Goal: Task Accomplishment & Management: Use online tool/utility

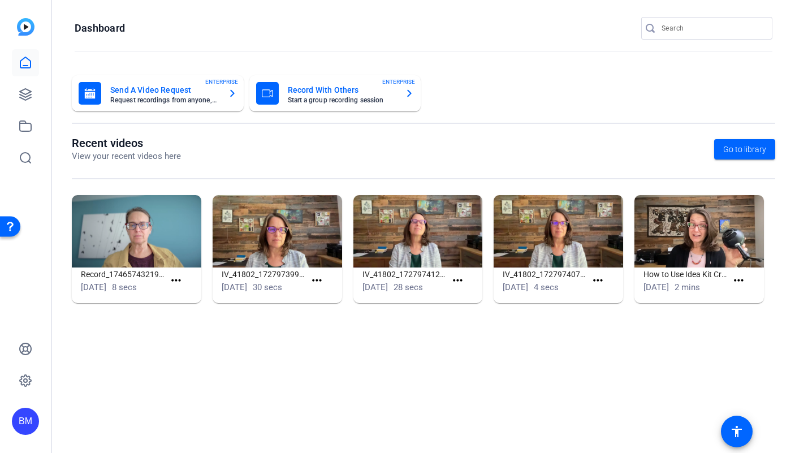
click at [686, 21] on input "Search" at bounding box center [713, 28] width 102 height 14
type input "embark"
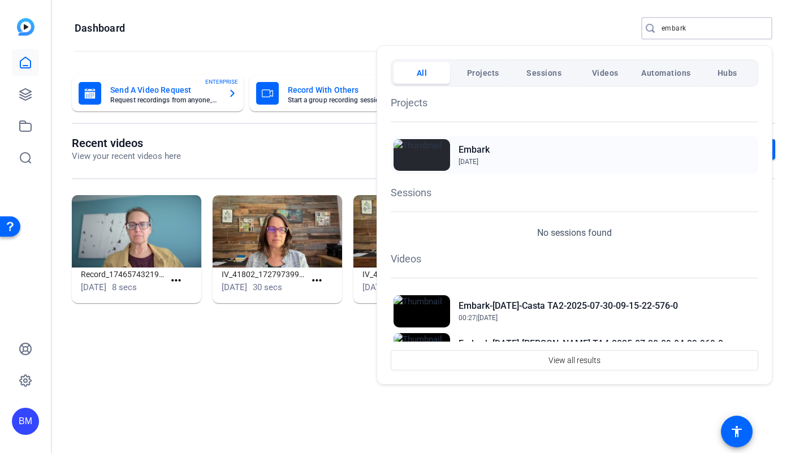
click at [469, 152] on h2 "Embark" at bounding box center [474, 150] width 31 height 14
click at [480, 155] on h2 "Embark" at bounding box center [474, 150] width 31 height 14
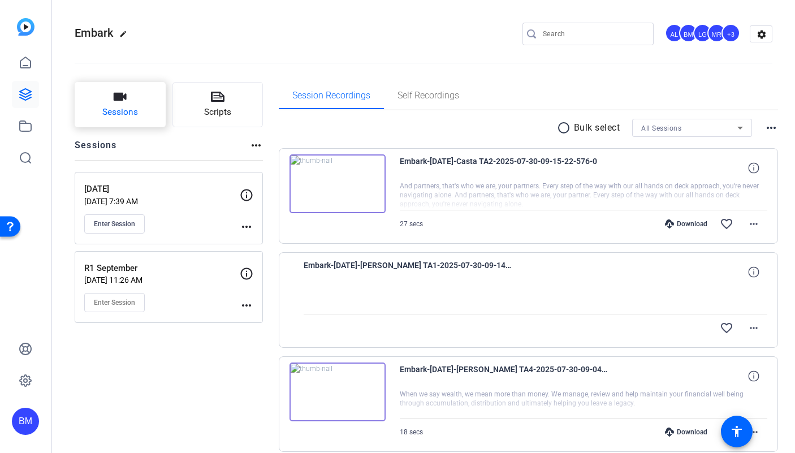
click at [130, 113] on span "Sessions" at bounding box center [120, 112] width 36 height 13
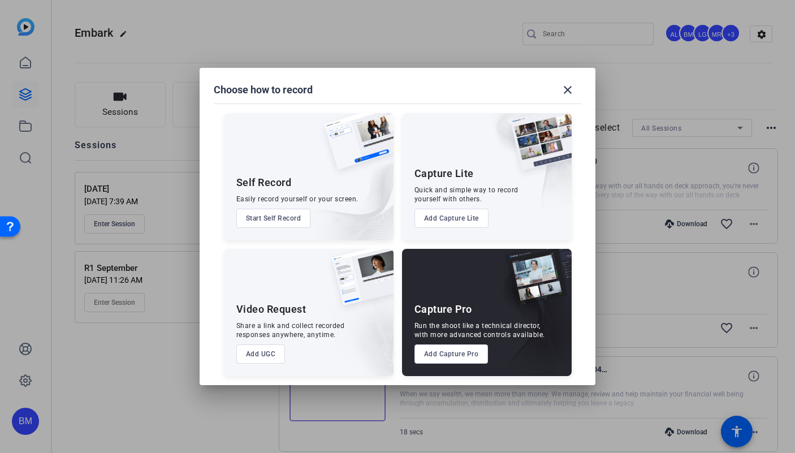
click at [442, 348] on button "Add Capture Pro" at bounding box center [452, 353] width 74 height 19
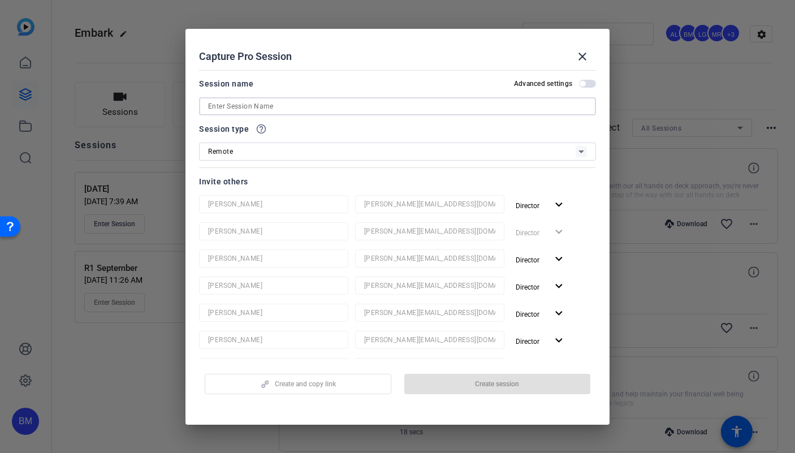
click at [276, 110] on input at bounding box center [397, 107] width 379 height 14
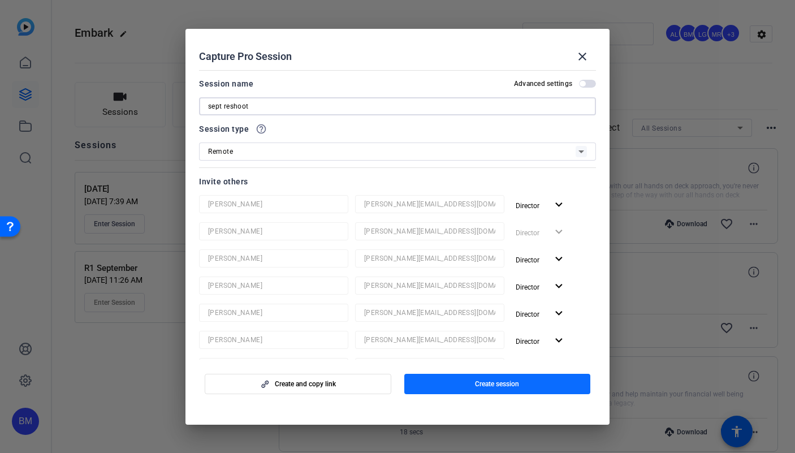
type input "sept reshoot"
click at [455, 388] on span "button" at bounding box center [497, 383] width 187 height 27
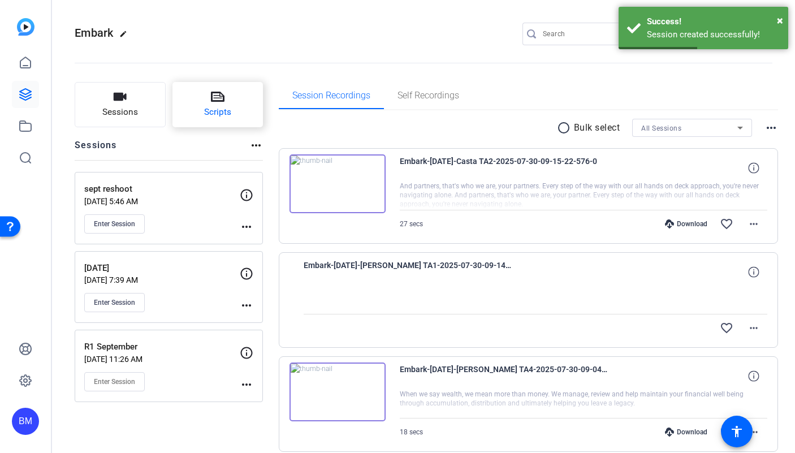
click at [207, 118] on span "Scripts" at bounding box center [217, 112] width 27 height 13
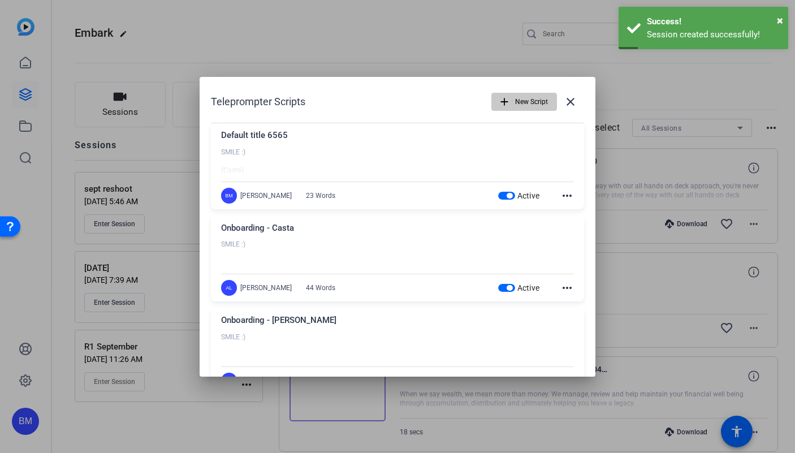
click at [518, 105] on span "New Script" at bounding box center [531, 101] width 33 height 21
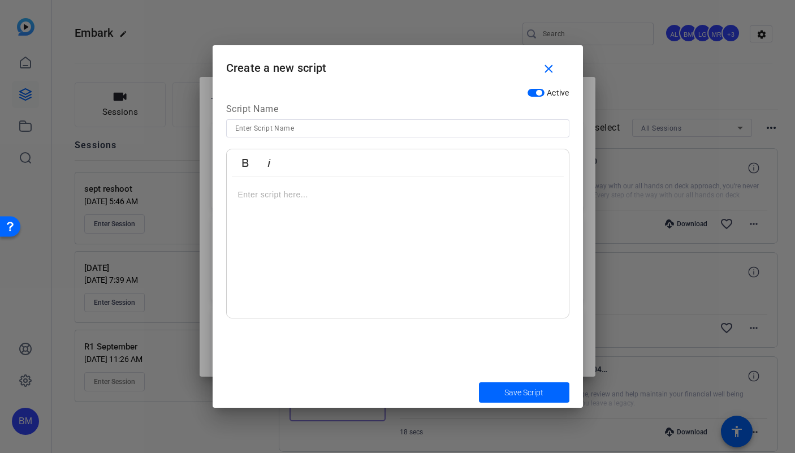
click at [317, 222] on div at bounding box center [398, 247] width 342 height 141
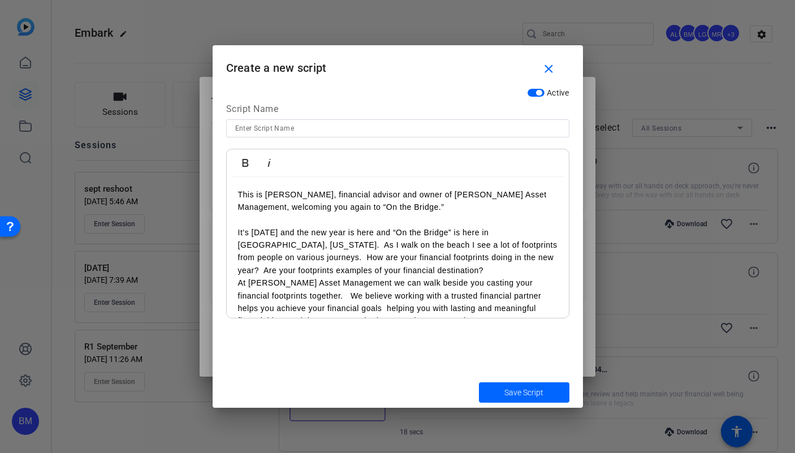
click at [280, 130] on input at bounding box center [397, 129] width 325 height 14
type input "Footprints 2.0"
click at [519, 394] on span "Save Script" at bounding box center [523, 393] width 39 height 12
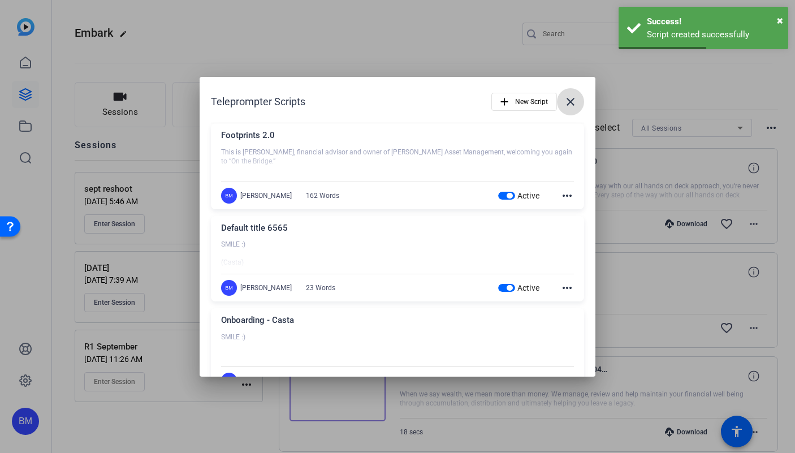
click at [568, 103] on mat-icon "close" at bounding box center [571, 102] width 14 height 14
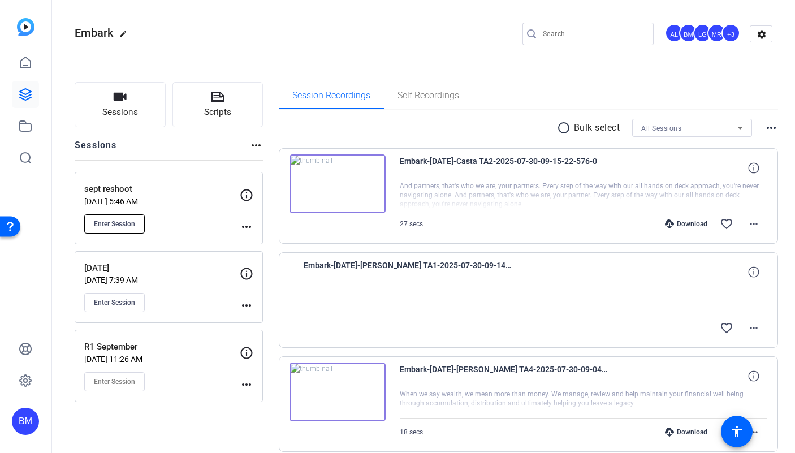
click at [103, 223] on span "Enter Session" at bounding box center [114, 223] width 41 height 9
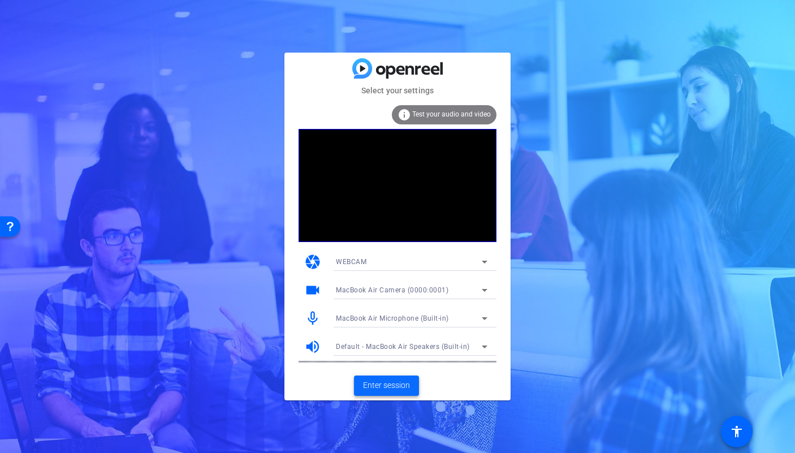
click at [376, 386] on span "Enter session" at bounding box center [386, 385] width 47 height 12
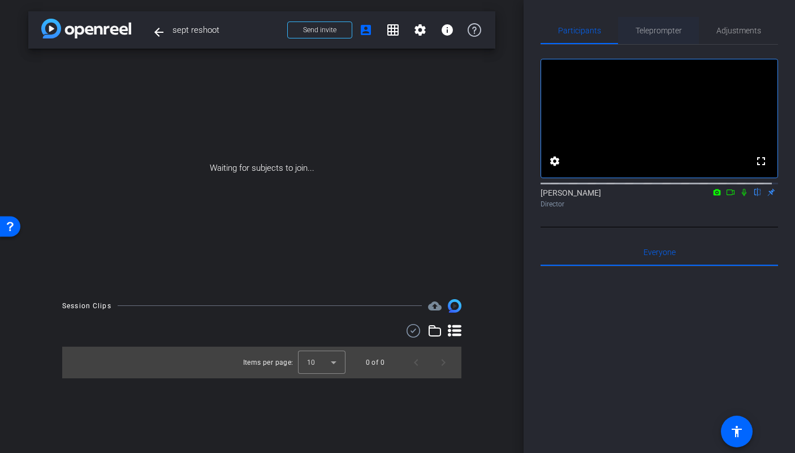
click at [663, 33] on span "Teleprompter" at bounding box center [659, 31] width 46 height 8
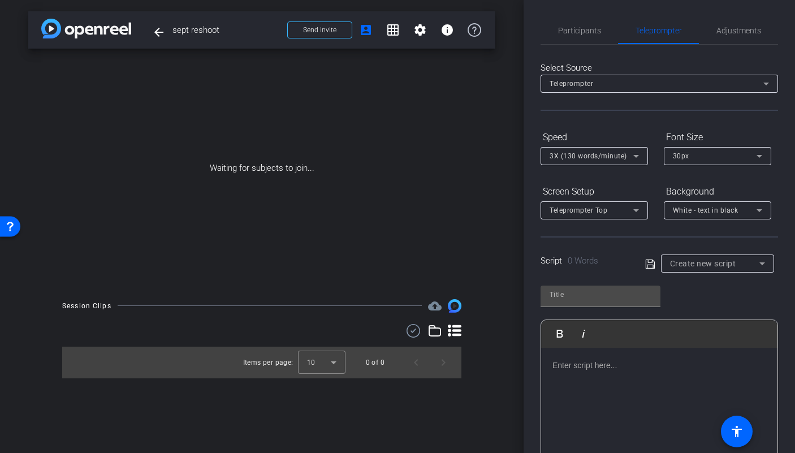
click at [613, 159] on span "3X (130 words/minute)" at bounding box center [588, 156] width 77 height 8
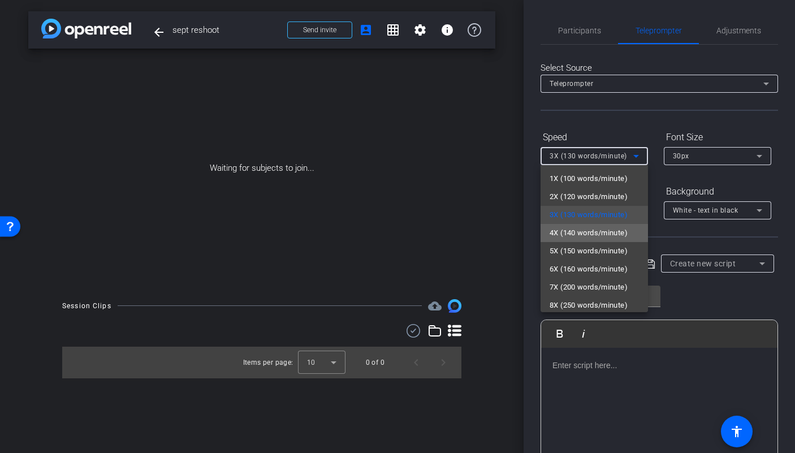
click at [602, 235] on span "4X (140 words/minute)" at bounding box center [589, 233] width 78 height 14
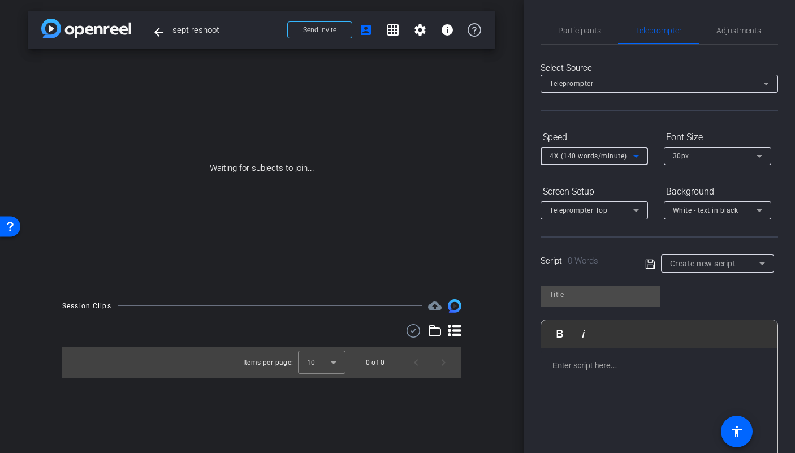
click at [697, 212] on span "White - text in black" at bounding box center [706, 210] width 66 height 8
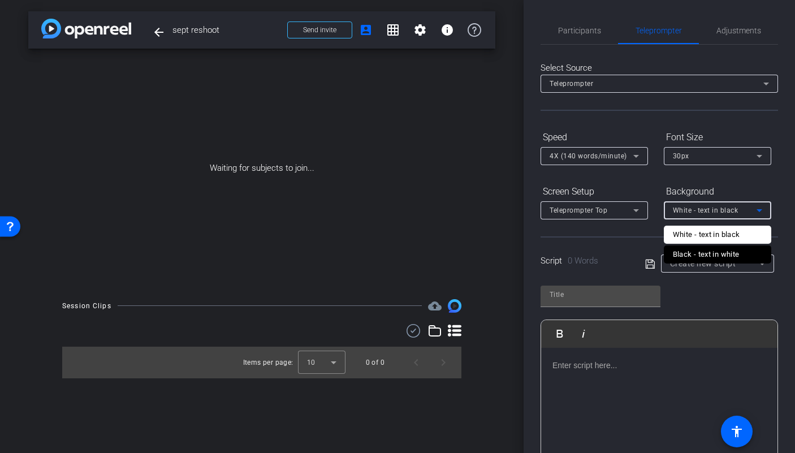
click at [689, 254] on div "Black - text in white" at bounding box center [706, 255] width 67 height 14
click at [582, 213] on span "Teleprompter Top" at bounding box center [579, 210] width 58 height 8
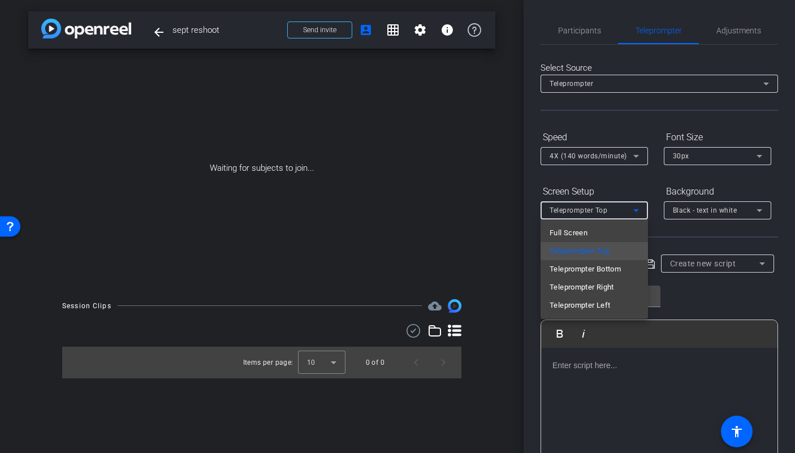
click at [584, 230] on span "Full Screen" at bounding box center [569, 233] width 38 height 14
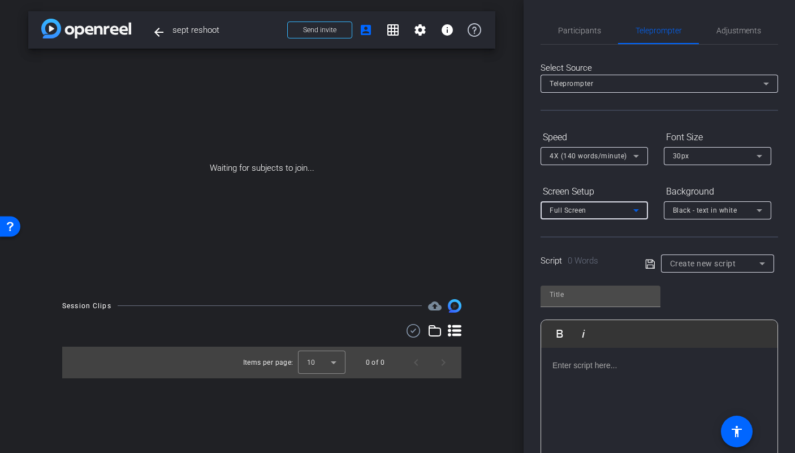
scroll to position [104, 0]
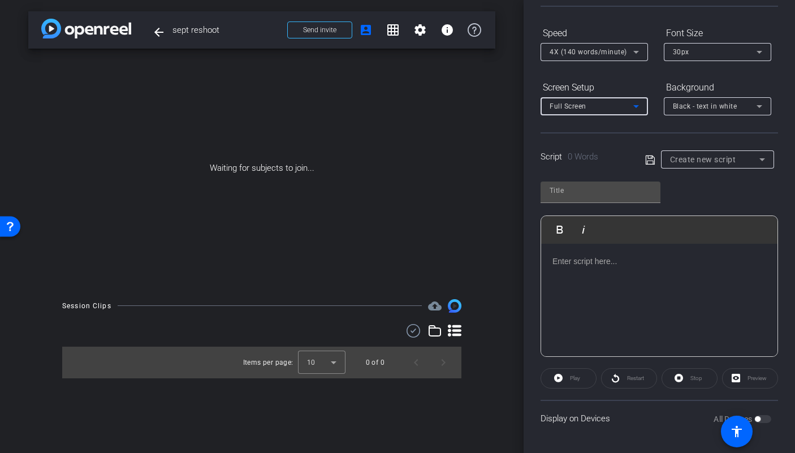
click at [690, 170] on div at bounding box center [717, 175] width 113 height 12
click at [693, 161] on span "Create new script" at bounding box center [703, 159] width 66 height 9
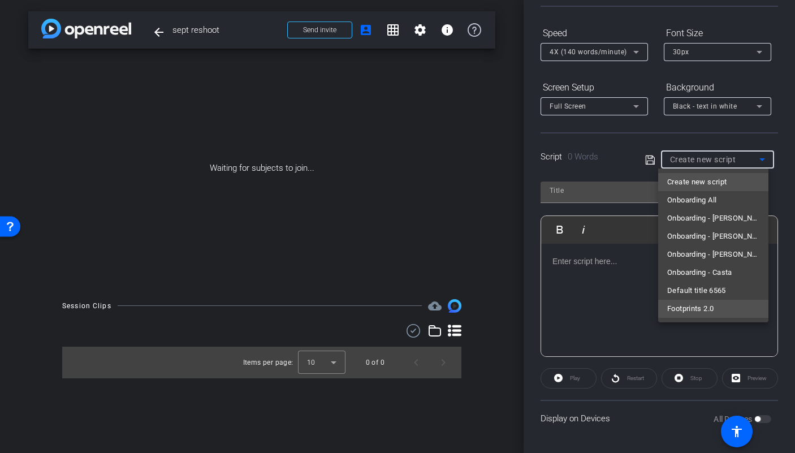
click at [697, 308] on span "Footprints 2.0" at bounding box center [690, 309] width 46 height 14
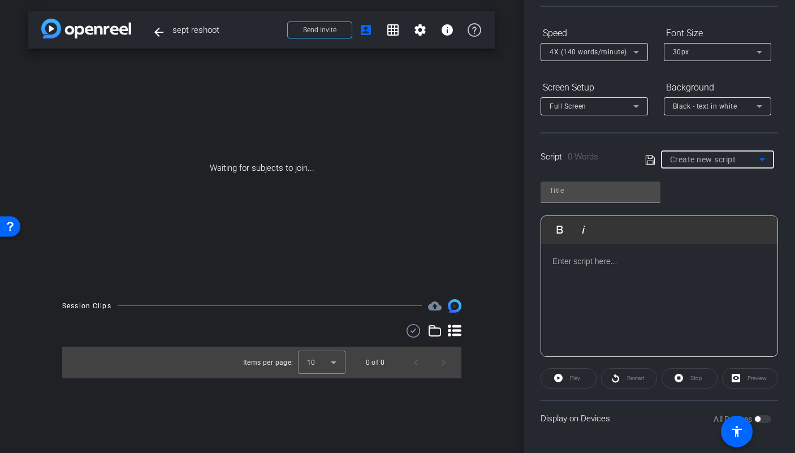
type input "Footprints 2.0"
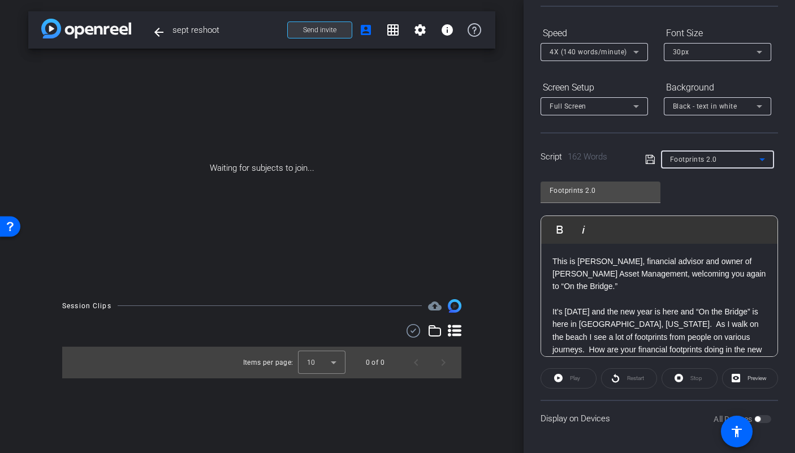
click at [315, 32] on span "Send invite" at bounding box center [319, 29] width 33 height 9
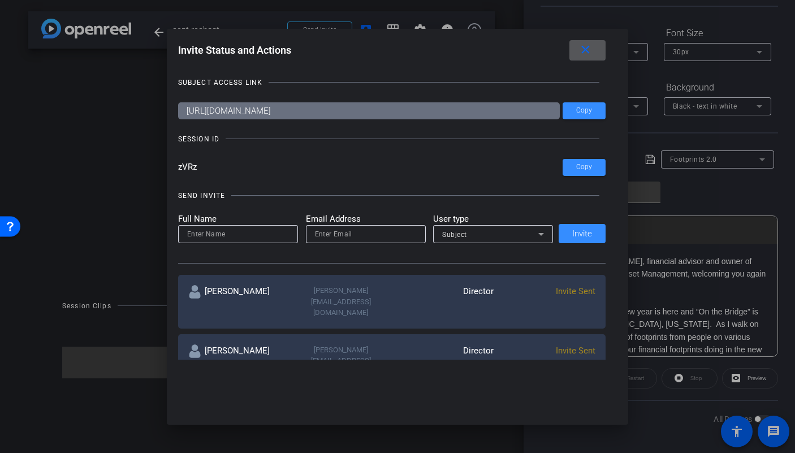
click at [590, 47] on mat-icon "close" at bounding box center [586, 50] width 14 height 14
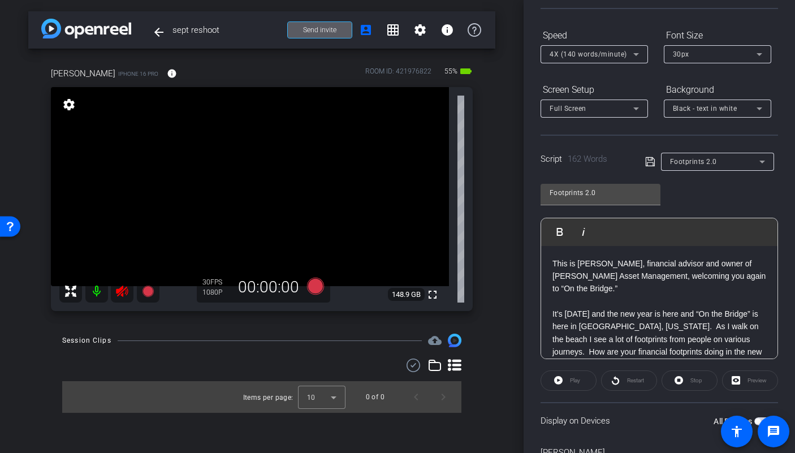
scroll to position [102, 0]
click at [125, 284] on mat-icon at bounding box center [122, 291] width 23 height 23
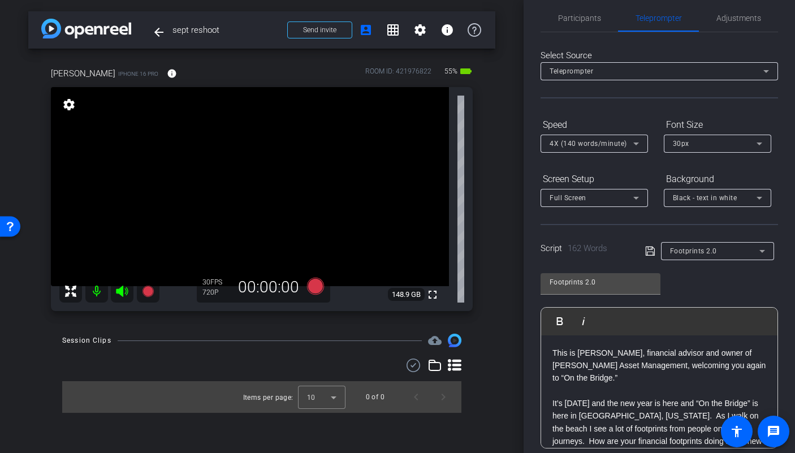
scroll to position [0, 0]
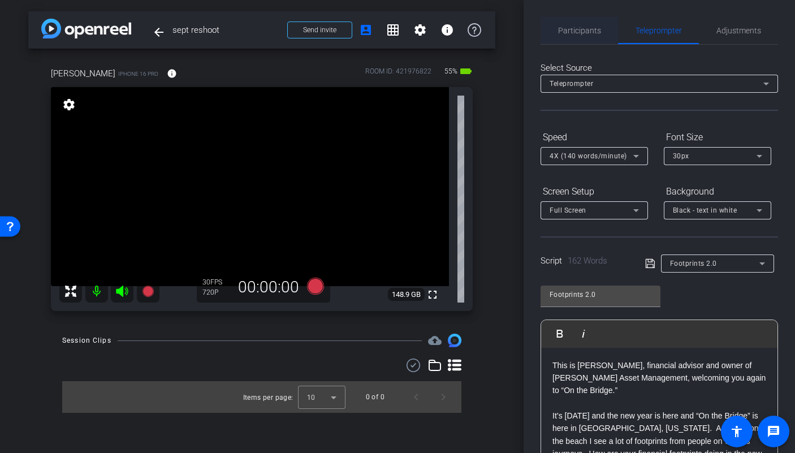
click at [577, 41] on span "Participants" at bounding box center [579, 30] width 43 height 27
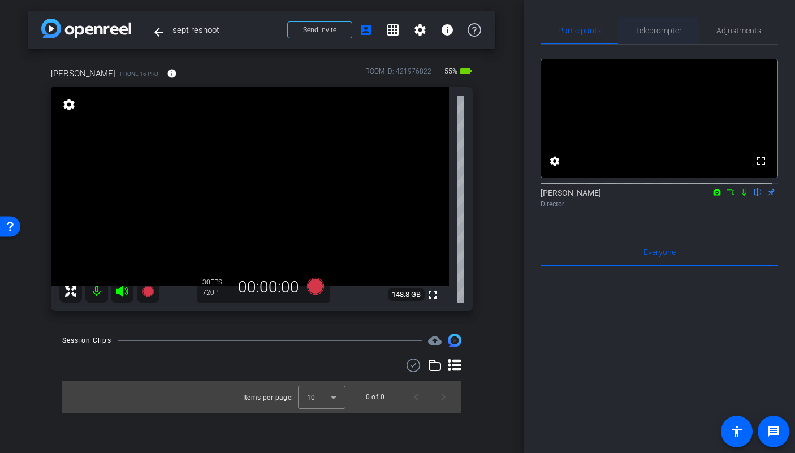
click at [639, 28] on span "Teleprompter" at bounding box center [659, 31] width 46 height 8
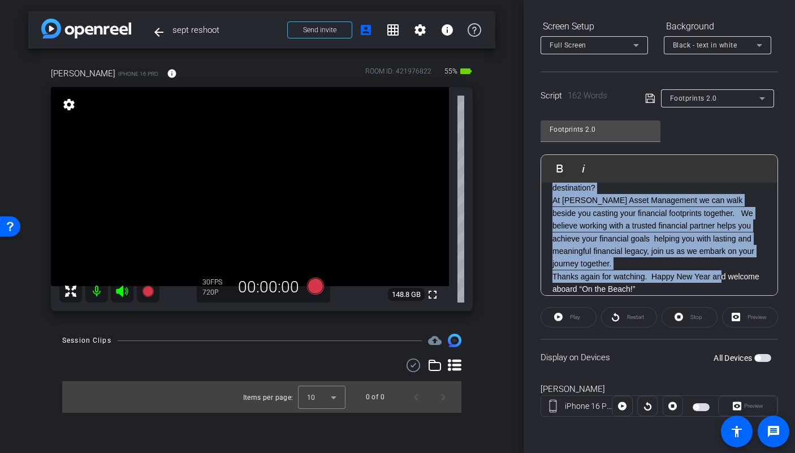
scroll to position [127, 0]
drag, startPoint x: 552, startPoint y: 198, endPoint x: 710, endPoint y: 283, distance: 179.4
click at [710, 283] on div "This is Jim Claywell, financial advisor and owner of Claywell Asset Management,…" at bounding box center [659, 206] width 236 height 301
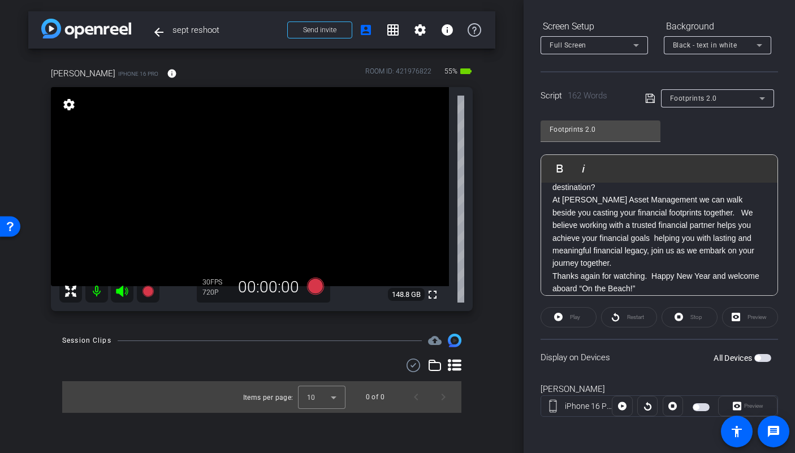
click at [674, 292] on p "Thanks again for watching. Happy New Year and welcome aboard “On the Beach!”" at bounding box center [660, 282] width 214 height 25
click at [689, 100] on span "Footprints 2.0" at bounding box center [693, 98] width 47 height 8
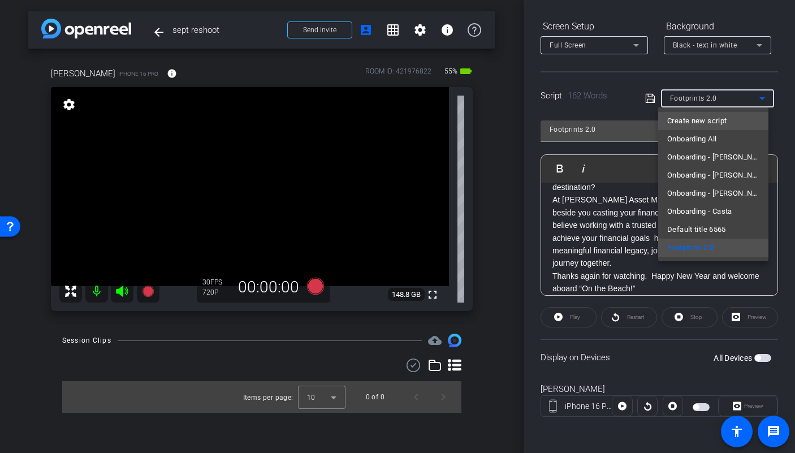
click at [691, 121] on span "Create new script" at bounding box center [696, 121] width 59 height 14
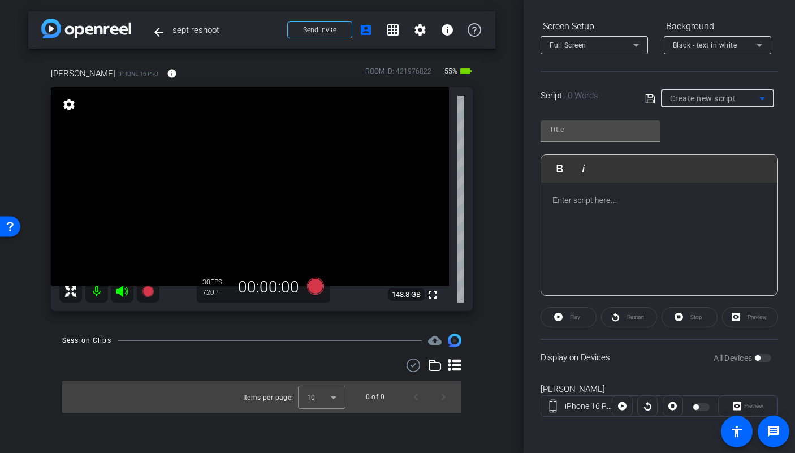
scroll to position [0, 0]
click at [599, 201] on p at bounding box center [660, 200] width 214 height 12
click at [573, 202] on p at bounding box center [660, 200] width 214 height 12
click at [592, 208] on div at bounding box center [659, 239] width 236 height 113
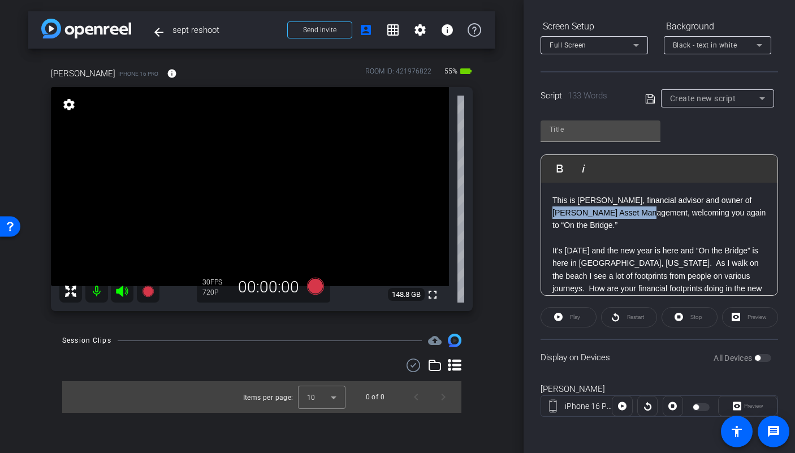
drag, startPoint x: 650, startPoint y: 214, endPoint x: 554, endPoint y: 215, distance: 95.6
click at [554, 215] on p "This is Jim Claywell, financial advisor and owner of Claywell Asset Management,…" at bounding box center [660, 213] width 214 height 38
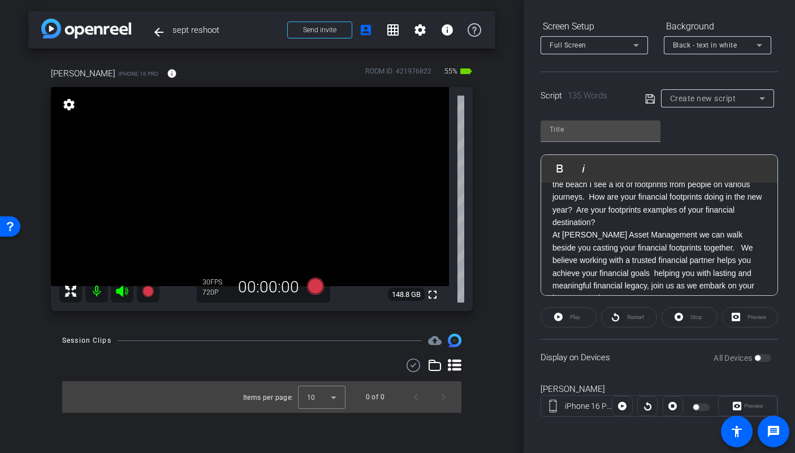
scroll to position [102, 0]
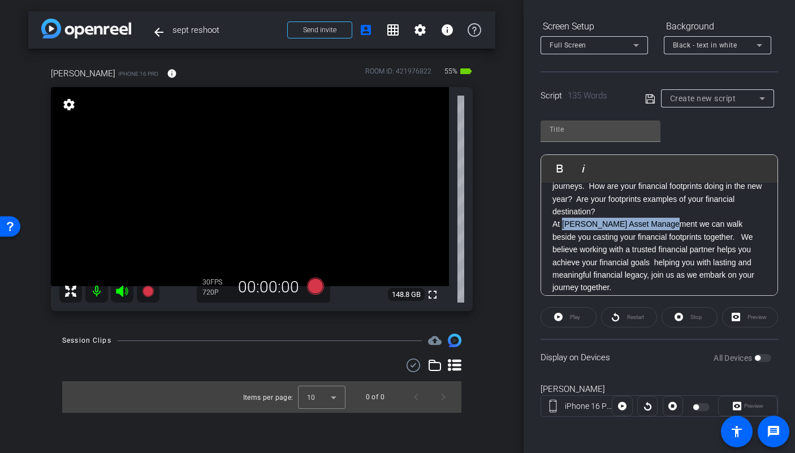
drag, startPoint x: 663, startPoint y: 224, endPoint x: 563, endPoint y: 228, distance: 100.7
click at [563, 228] on p "At Claywell Asset Management we can walk beside you casting your financial foot…" at bounding box center [660, 256] width 214 height 76
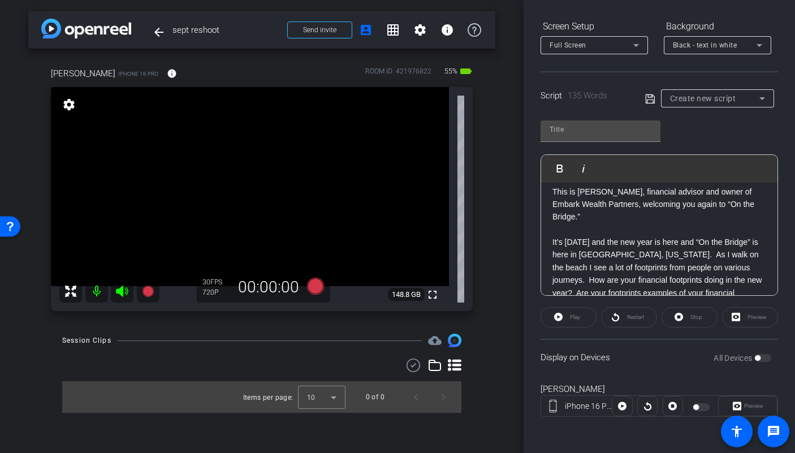
scroll to position [0, 0]
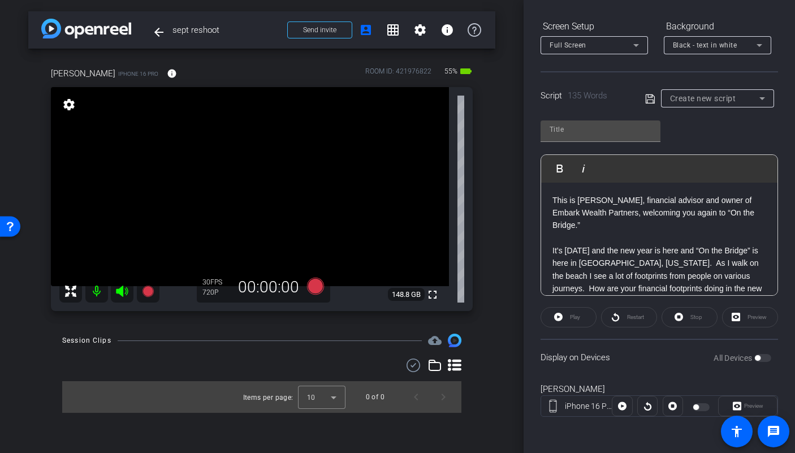
click at [701, 130] on div "Play Play from this location Play Selected Play and display the selected text o…" at bounding box center [660, 204] width 238 height 184
click at [593, 134] on input "text" at bounding box center [601, 130] width 102 height 14
click at [709, 136] on div "Reshoot 2 Play Play from this location Play Selected Play and display the selec…" at bounding box center [660, 204] width 238 height 184
click at [621, 135] on input "Reshoot 2" at bounding box center [601, 130] width 102 height 14
click at [709, 139] on div "Reshoot 2 Play Play from this location Play Selected Play and display the selec…" at bounding box center [660, 204] width 238 height 184
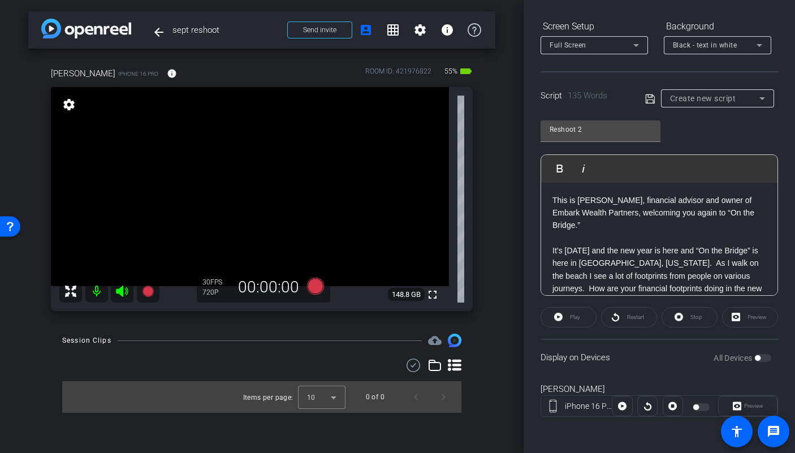
click at [706, 98] on span "Create new script" at bounding box center [703, 98] width 66 height 9
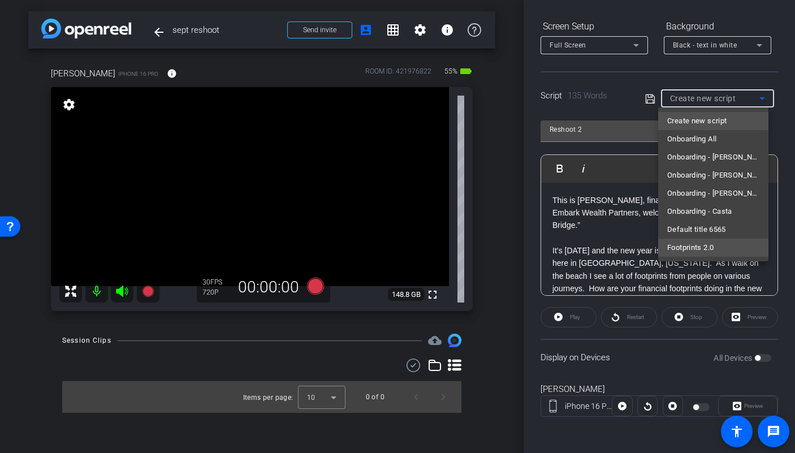
click at [705, 244] on span "Footprints 2.0" at bounding box center [690, 248] width 46 height 14
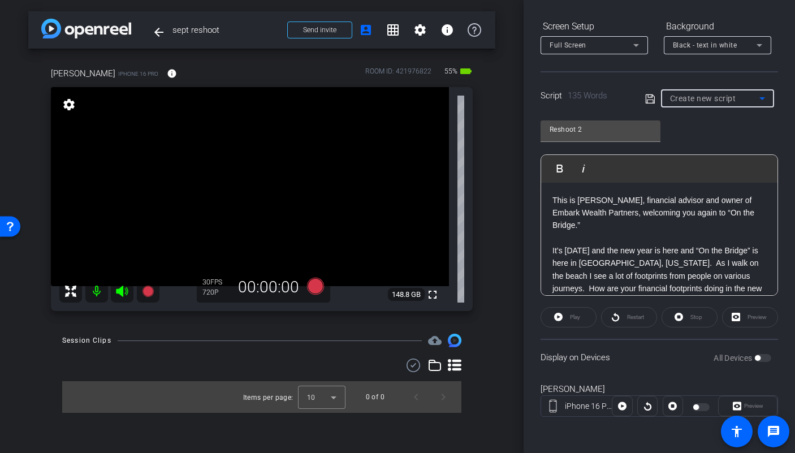
type input "Footprints 2.0"
click at [757, 367] on div "Display on Devices All Devices" at bounding box center [660, 357] width 238 height 37
click at [759, 359] on span "button" at bounding box center [762, 358] width 17 height 8
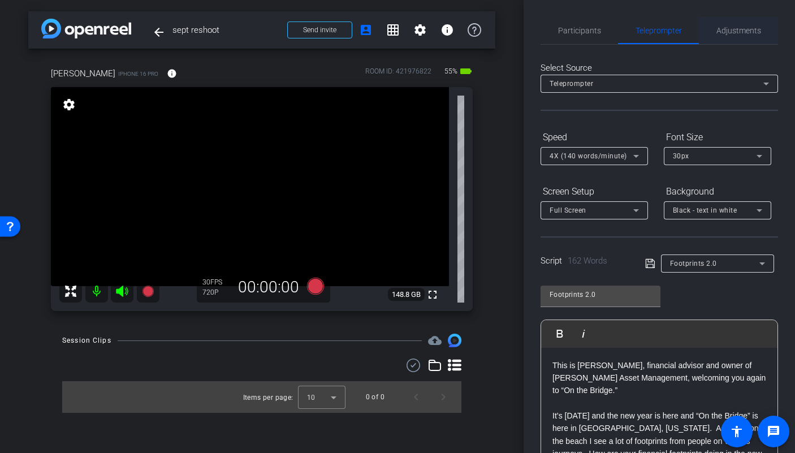
click at [726, 32] on span "Adjustments" at bounding box center [739, 31] width 45 height 8
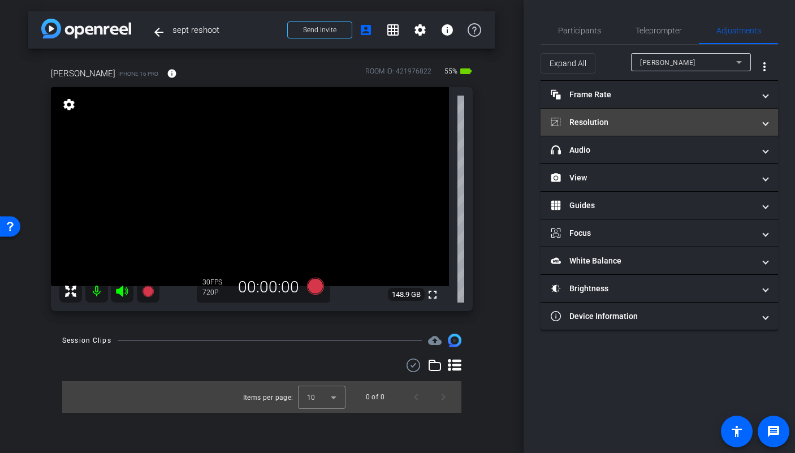
click at [658, 122] on mat-panel-title "Resolution" at bounding box center [653, 122] width 204 height 12
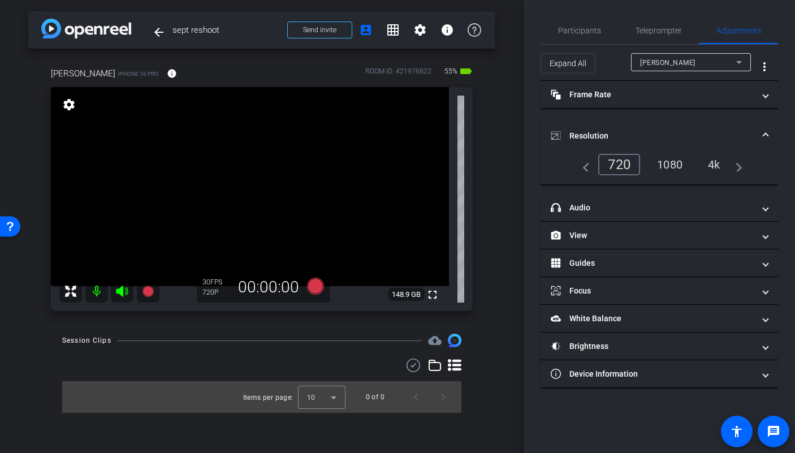
click at [670, 169] on div "1080" at bounding box center [670, 164] width 42 height 19
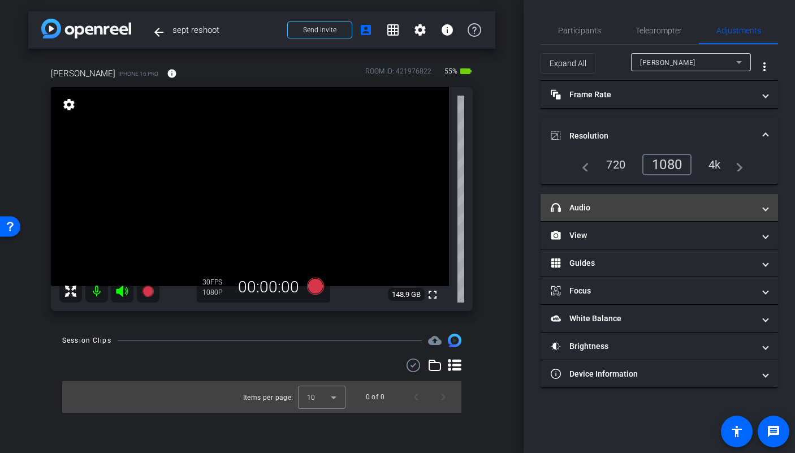
click at [605, 199] on mat-expansion-panel-header "headphone icon Audio" at bounding box center [660, 207] width 238 height 27
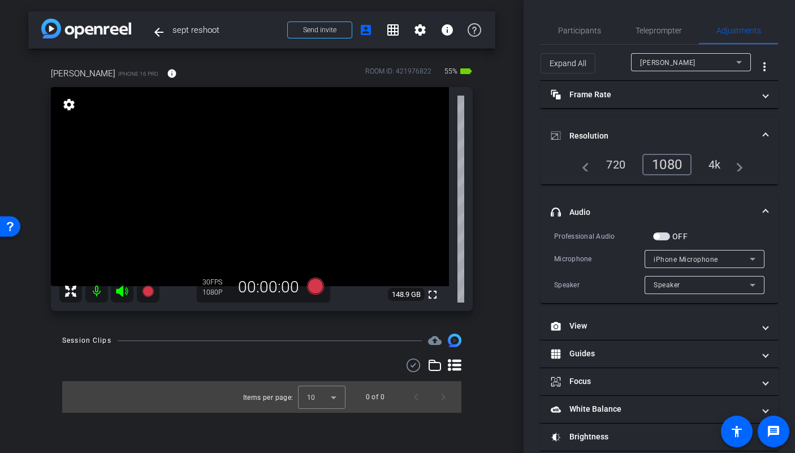
click at [663, 235] on span "button" at bounding box center [661, 236] width 17 height 8
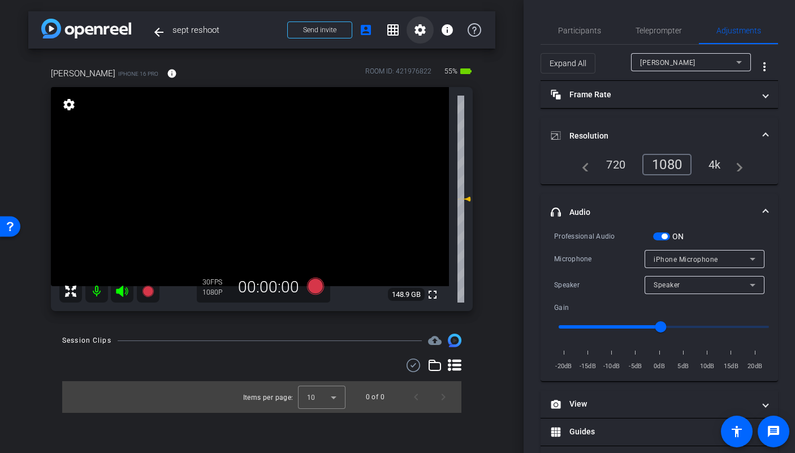
click at [418, 24] on mat-icon "settings" at bounding box center [420, 30] width 14 height 14
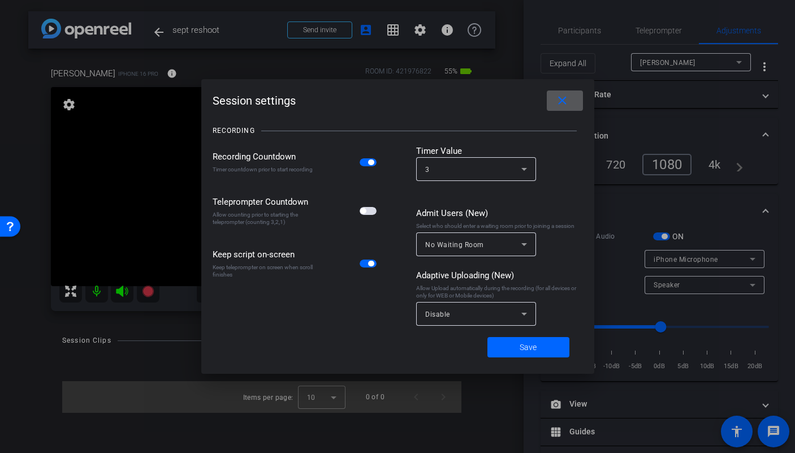
click at [371, 213] on span "button" at bounding box center [368, 211] width 17 height 8
drag, startPoint x: 541, startPoint y: 360, endPoint x: 540, endPoint y: 354, distance: 6.3
click at [541, 360] on span at bounding box center [528, 347] width 82 height 27
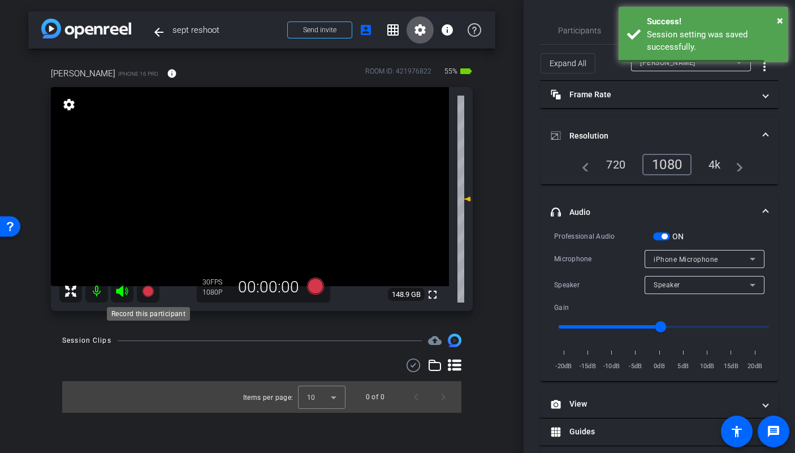
click at [146, 296] on icon at bounding box center [148, 291] width 14 height 14
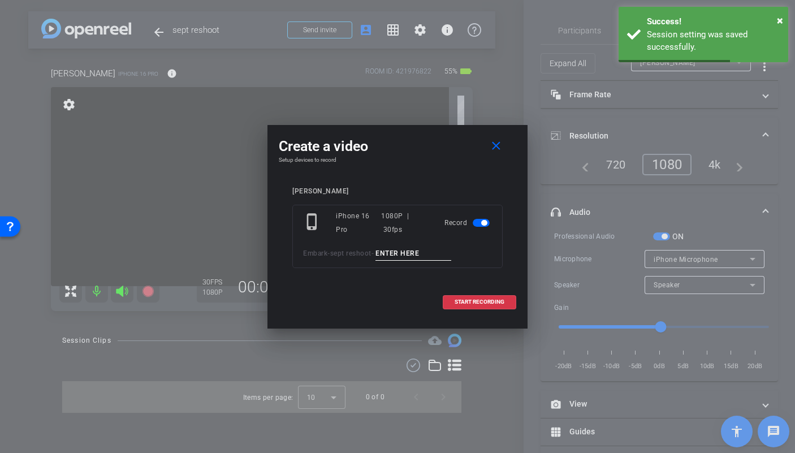
click at [392, 256] on input at bounding box center [414, 254] width 76 height 14
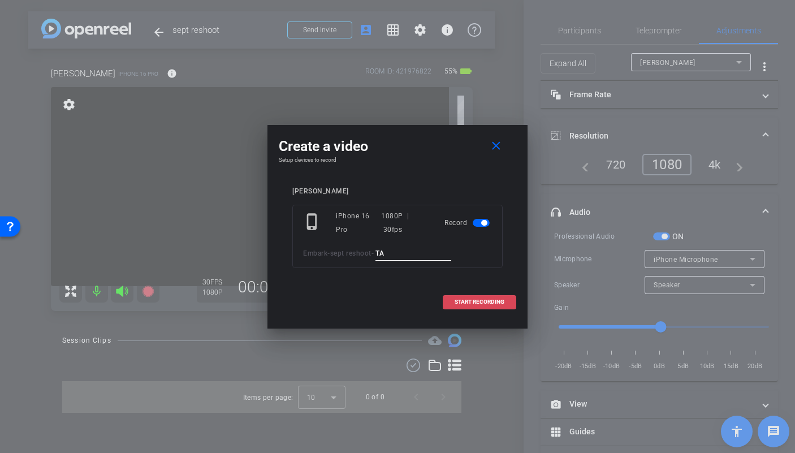
type input "T"
type input "A"
type input "Script 1 TA1"
click at [460, 301] on span "START RECORDING" at bounding box center [480, 302] width 50 height 6
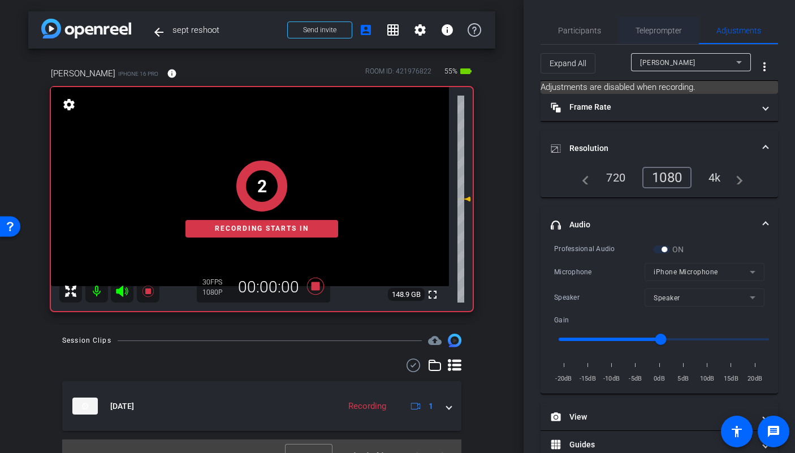
click at [664, 33] on span "Teleprompter" at bounding box center [659, 31] width 46 height 8
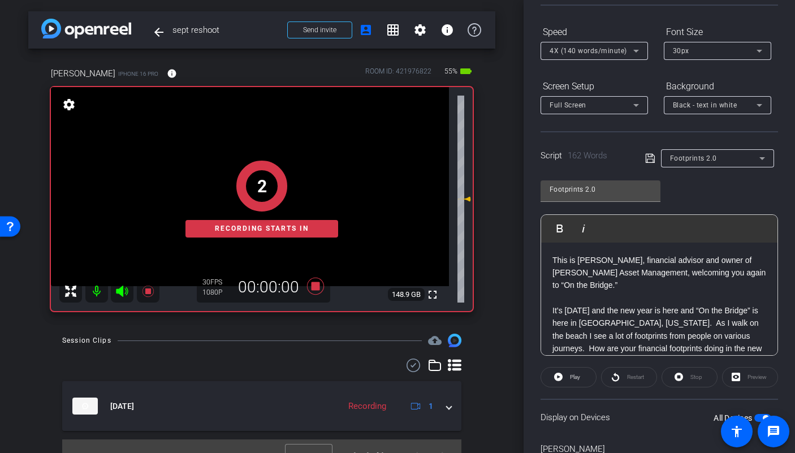
scroll to position [165, 0]
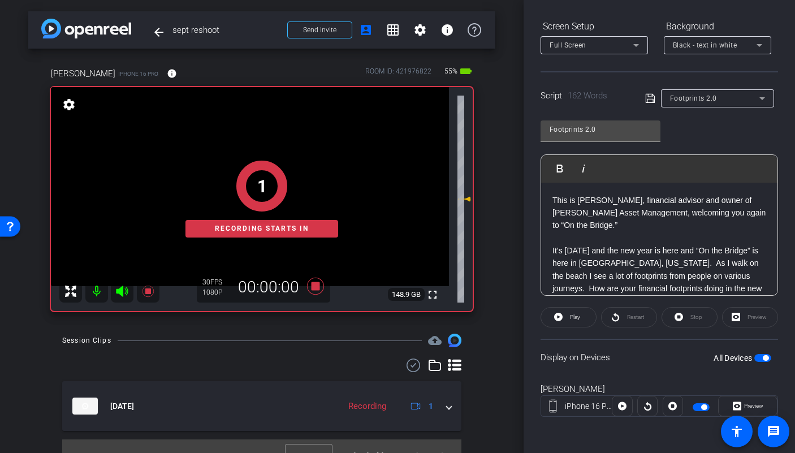
click at [556, 305] on openreel-capture-teleprompter "Speed 4X (140 words/minute) Font Size 30px Screen Setup Full Screen Background …" at bounding box center [660, 200] width 238 height 474
click at [558, 313] on icon at bounding box center [558, 317] width 8 height 8
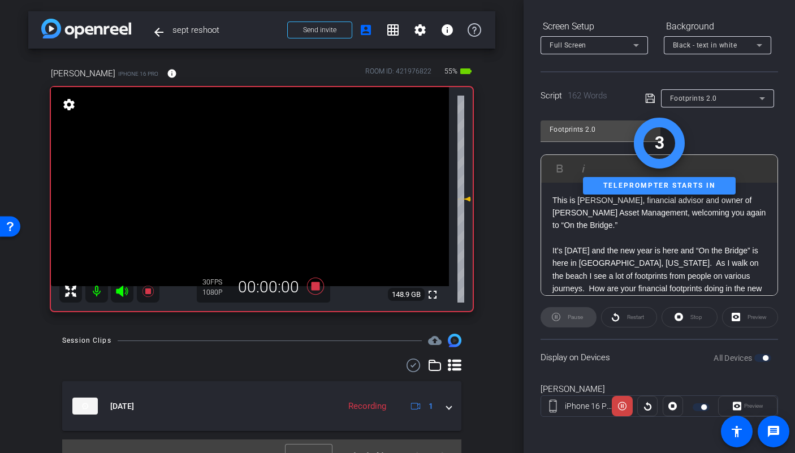
click at [120, 294] on icon at bounding box center [122, 291] width 12 height 11
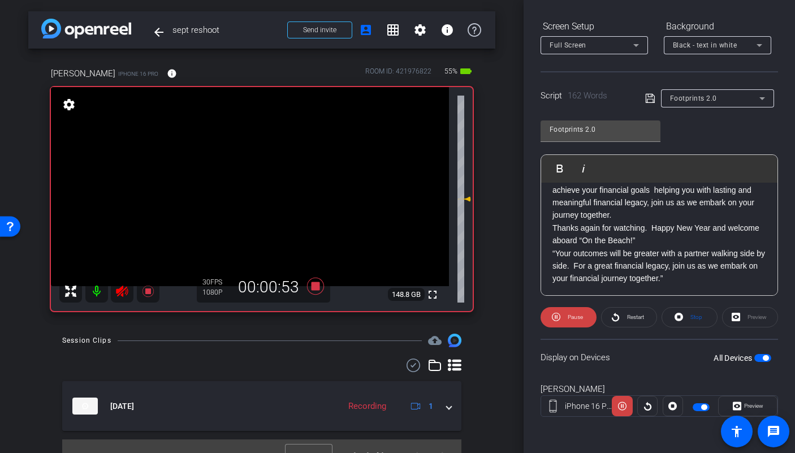
scroll to position [175, 0]
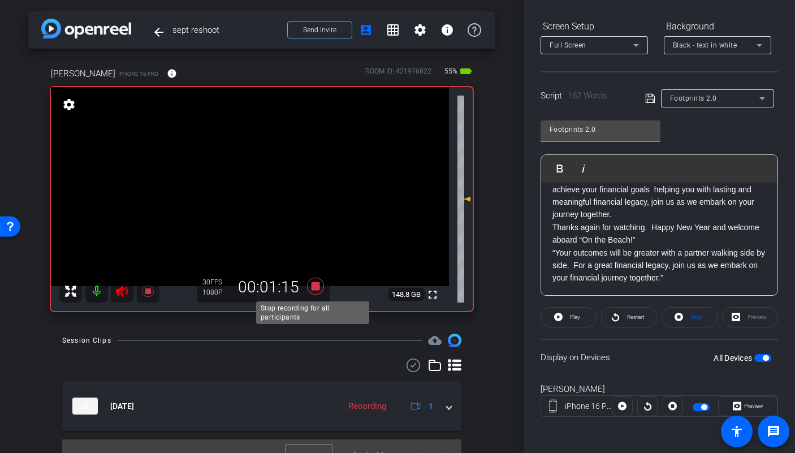
click at [311, 286] on icon at bounding box center [315, 286] width 17 height 17
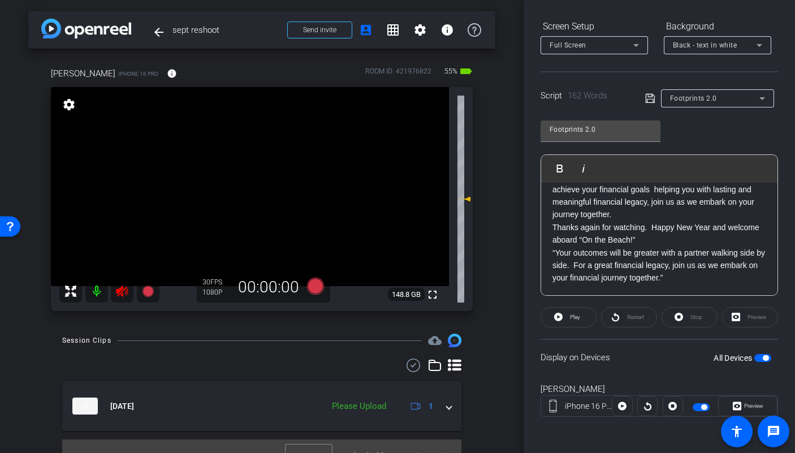
click at [119, 286] on icon at bounding box center [122, 291] width 14 height 14
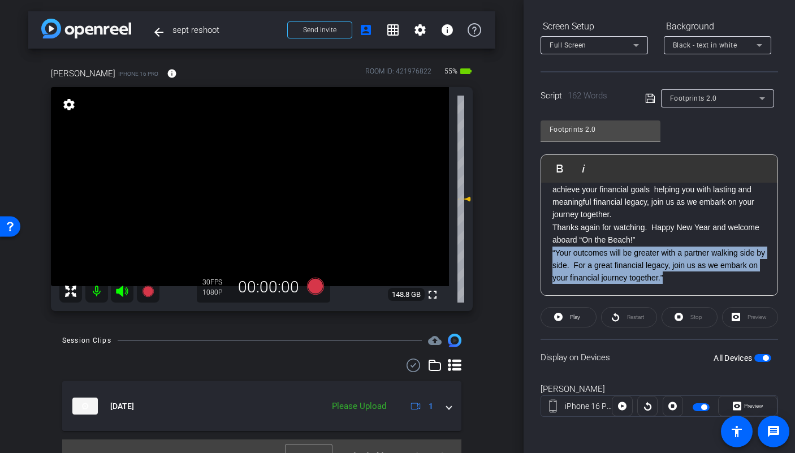
drag, startPoint x: 721, startPoint y: 281, endPoint x: 553, endPoint y: 257, distance: 170.3
click at [553, 257] on p "“Your outcomes will be greater with a partner walking side by side. For a great…" at bounding box center [660, 266] width 214 height 38
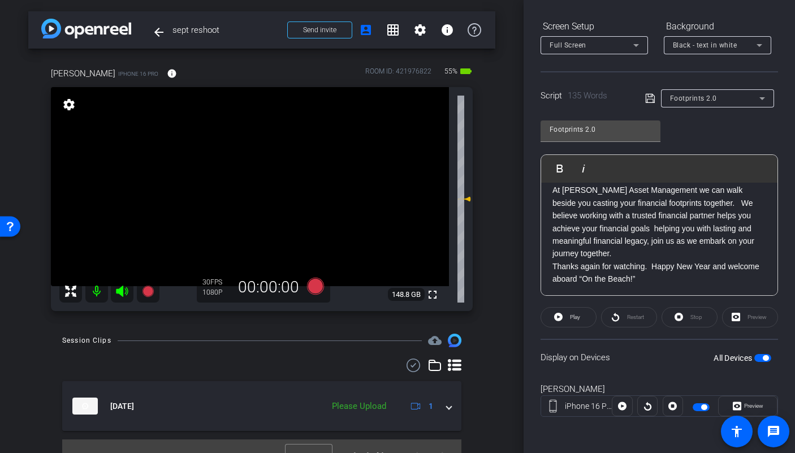
scroll to position [0, 0]
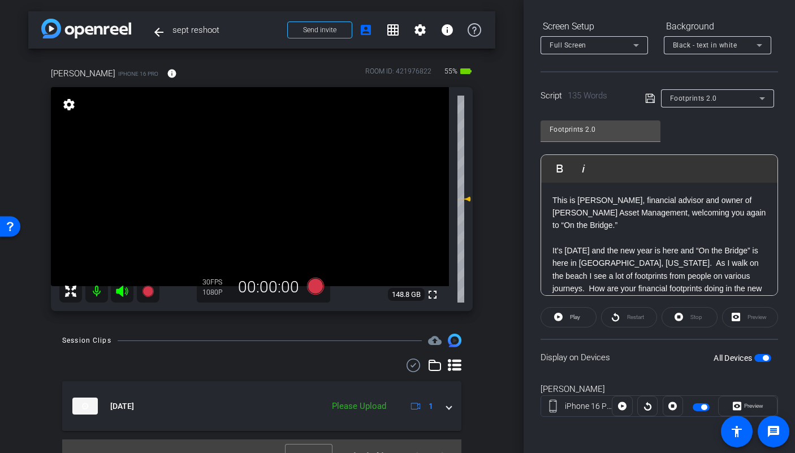
click at [754, 360] on span "button" at bounding box center [762, 358] width 17 height 8
click at [756, 360] on span "button" at bounding box center [762, 358] width 17 height 8
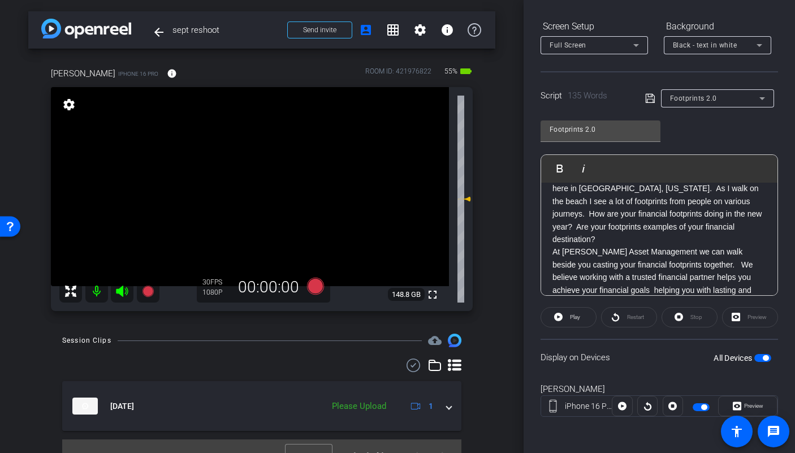
scroll to position [63, 0]
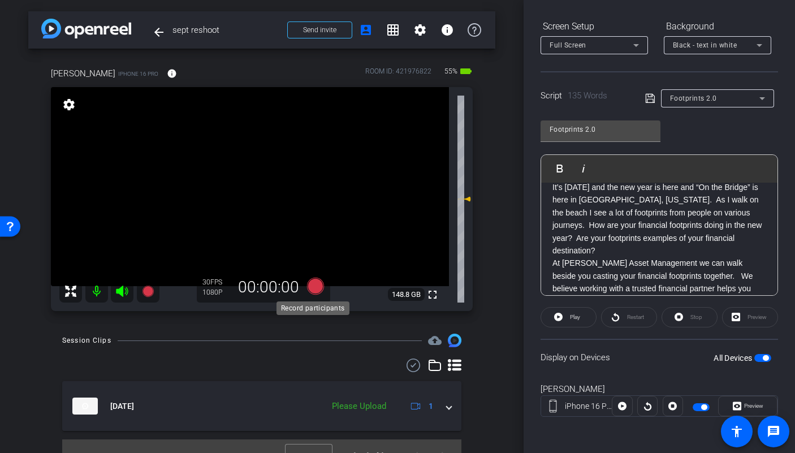
click at [314, 284] on icon at bounding box center [315, 286] width 17 height 17
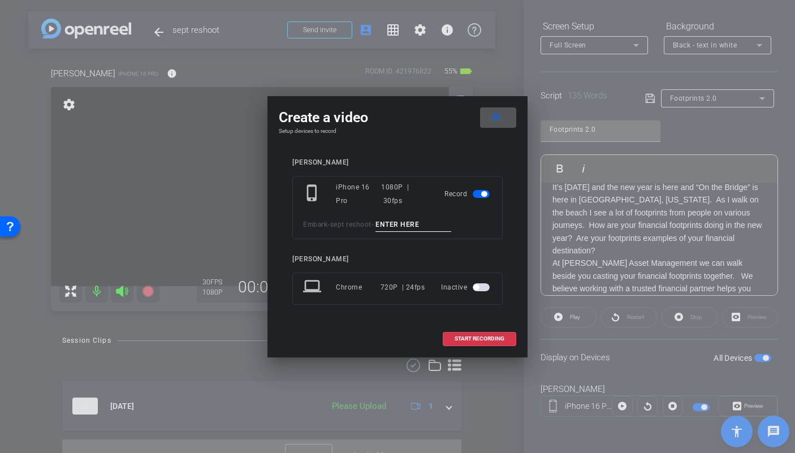
click at [405, 230] on input at bounding box center [414, 225] width 76 height 14
type input "Script 1 TA2"
click at [471, 346] on span at bounding box center [479, 338] width 72 height 27
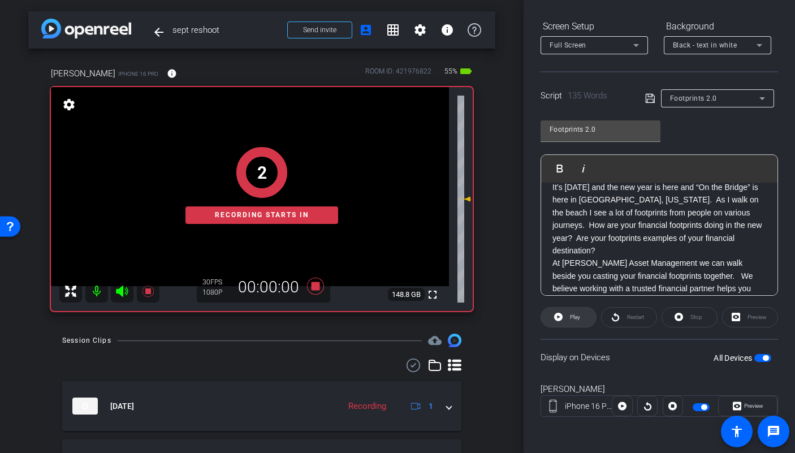
click at [574, 320] on span "Play" at bounding box center [575, 317] width 10 height 6
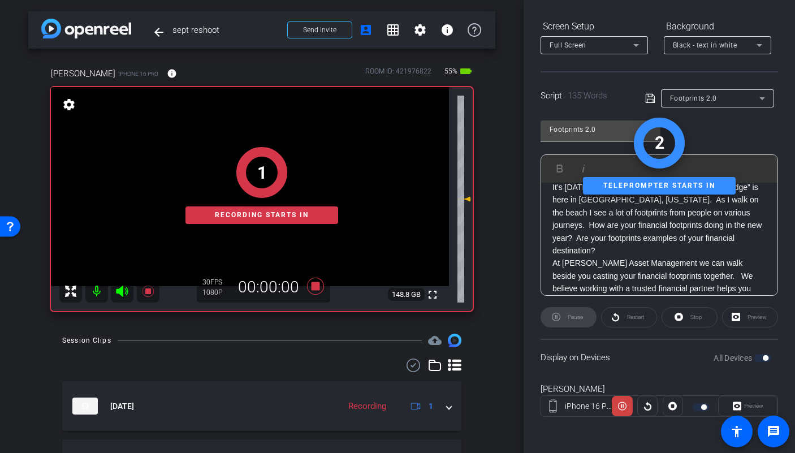
click at [123, 292] on div "1 Recording starts in" at bounding box center [262, 185] width 422 height 251
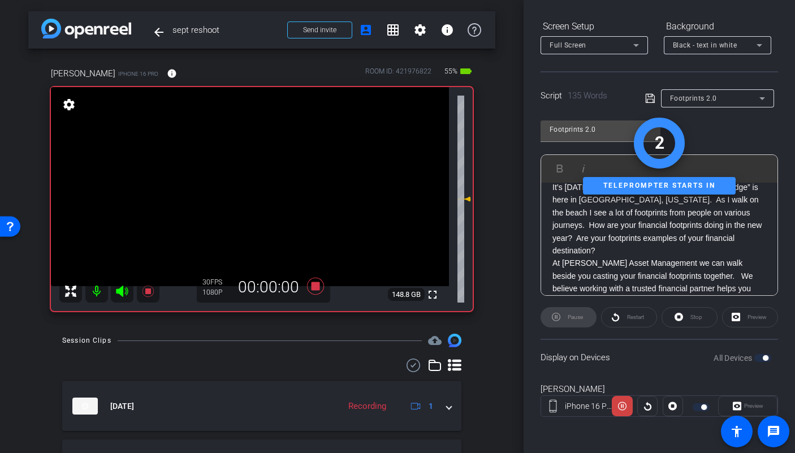
click at [119, 292] on icon at bounding box center [122, 291] width 12 height 11
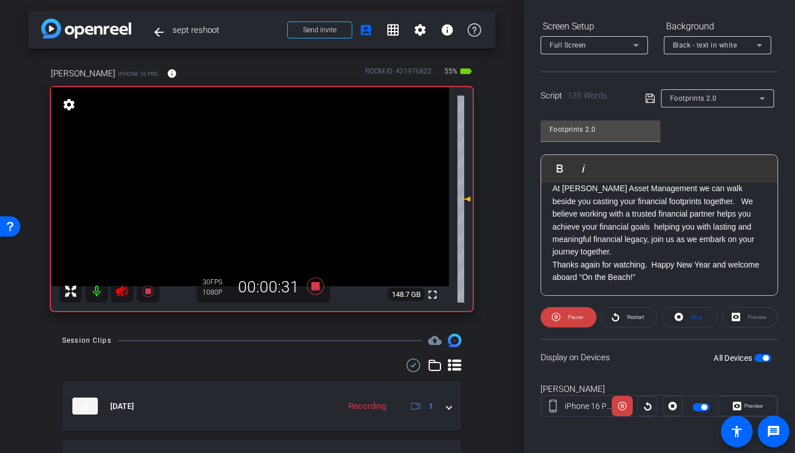
scroll to position [139, 0]
click at [629, 318] on span "Restart" at bounding box center [635, 317] width 17 height 6
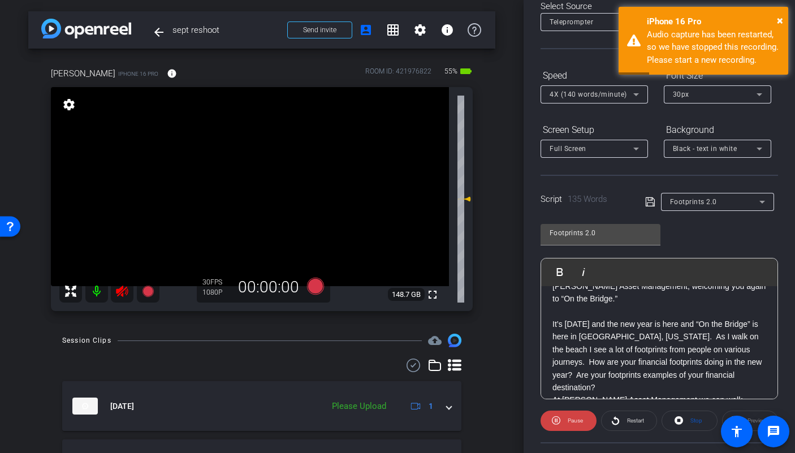
scroll to position [42, 0]
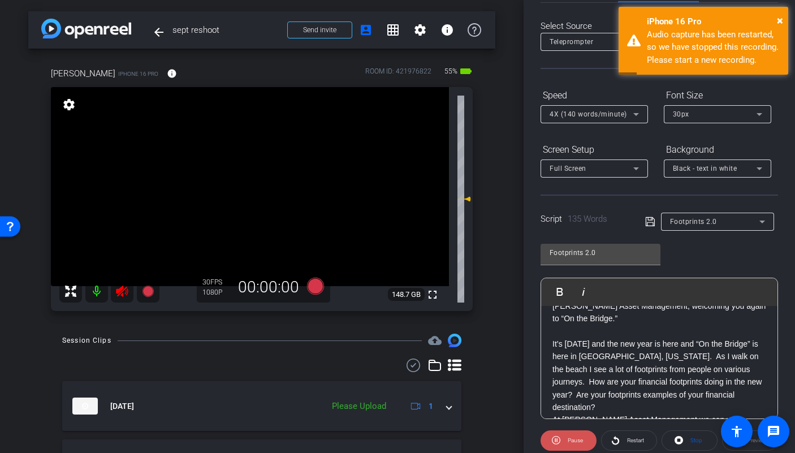
click at [568, 443] on span "Pause" at bounding box center [575, 440] width 15 height 6
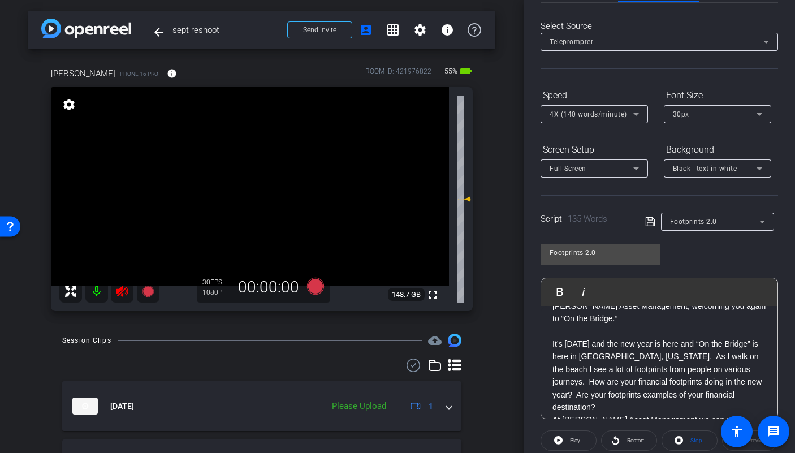
click at [120, 290] on icon at bounding box center [122, 291] width 12 height 11
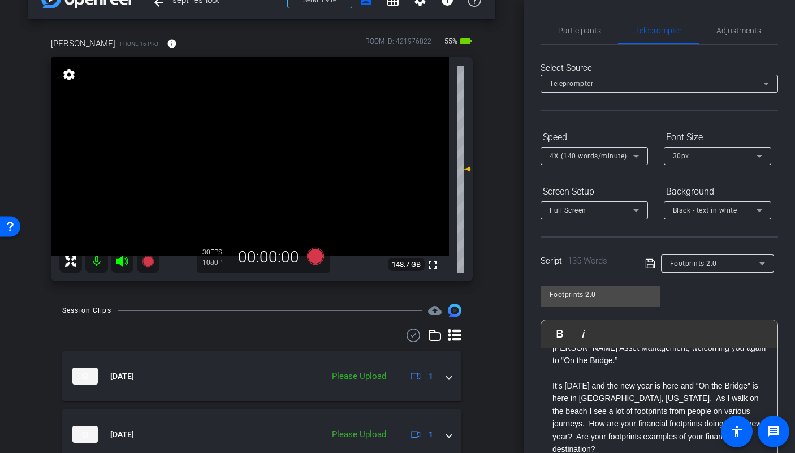
scroll to position [76, 0]
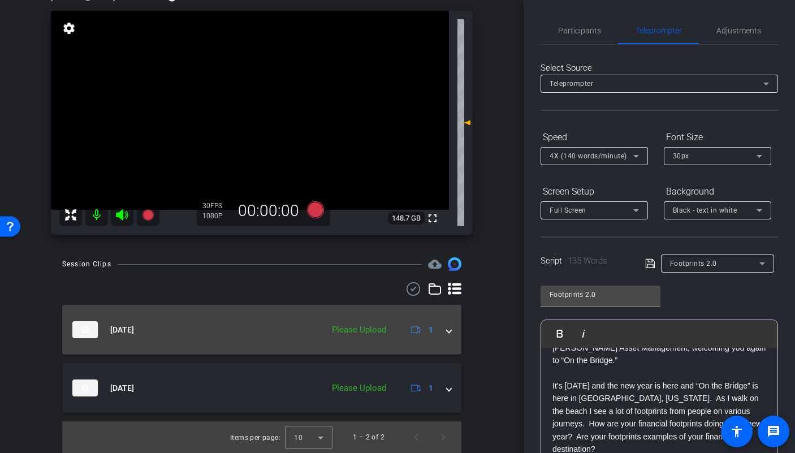
click at [435, 332] on div "Sep 9, 2025 Please Upload 1" at bounding box center [259, 329] width 374 height 17
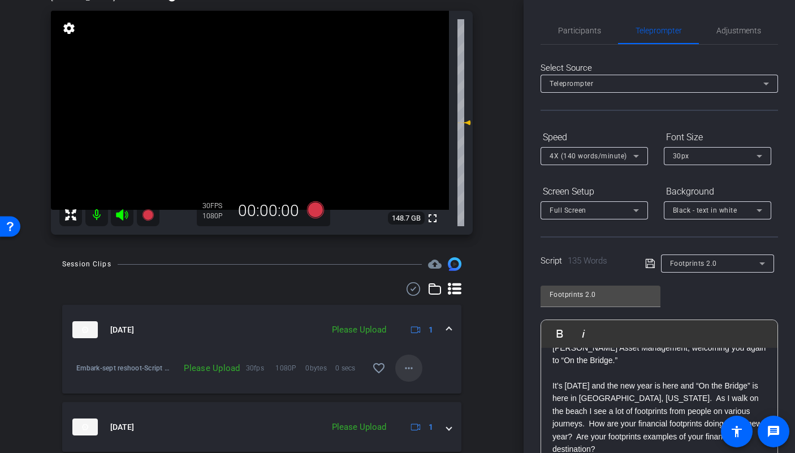
click at [403, 375] on span at bounding box center [408, 368] width 27 height 27
click at [412, 385] on span "Upload" at bounding box center [421, 392] width 45 height 14
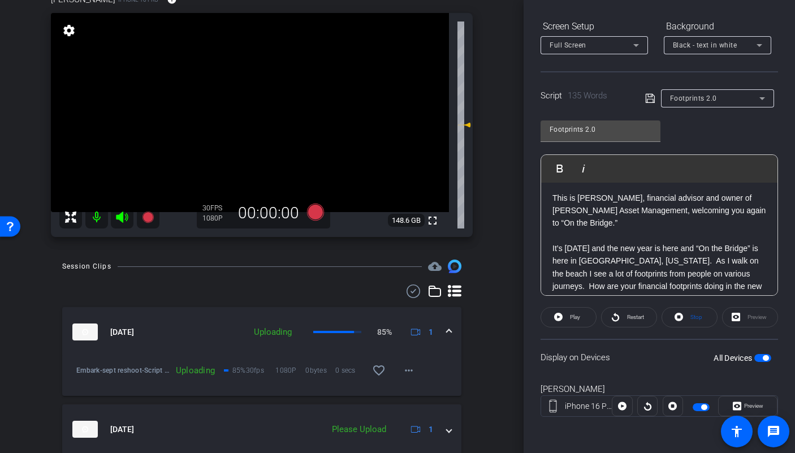
scroll to position [0, 0]
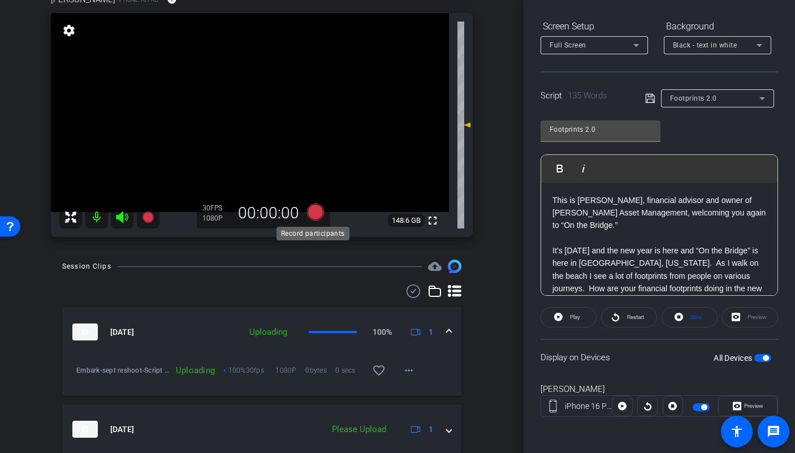
click at [312, 214] on icon at bounding box center [315, 212] width 17 height 17
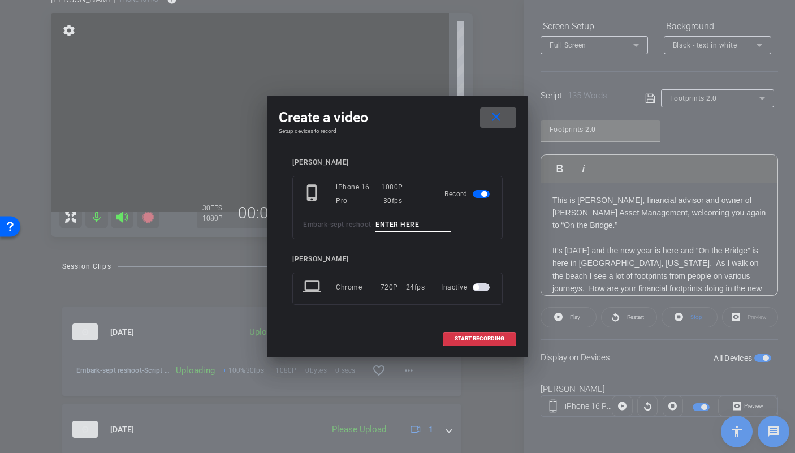
click at [426, 221] on input at bounding box center [414, 225] width 76 height 14
type input "Script TA3"
click at [470, 338] on span "START RECORDING" at bounding box center [480, 339] width 50 height 6
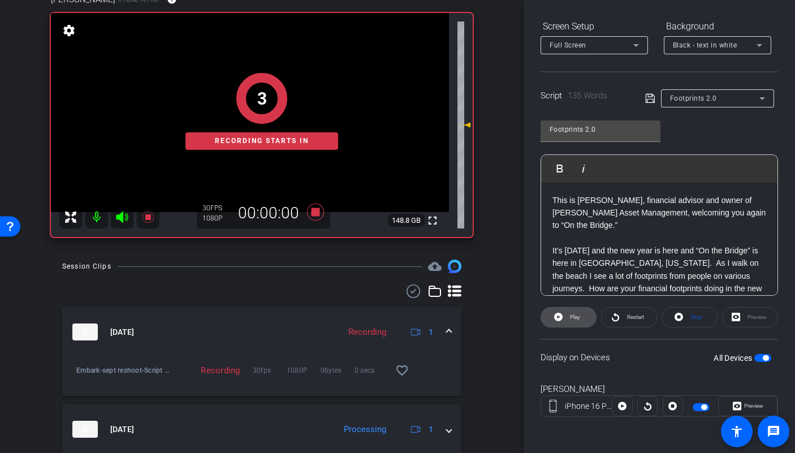
click at [566, 324] on span at bounding box center [568, 317] width 55 height 27
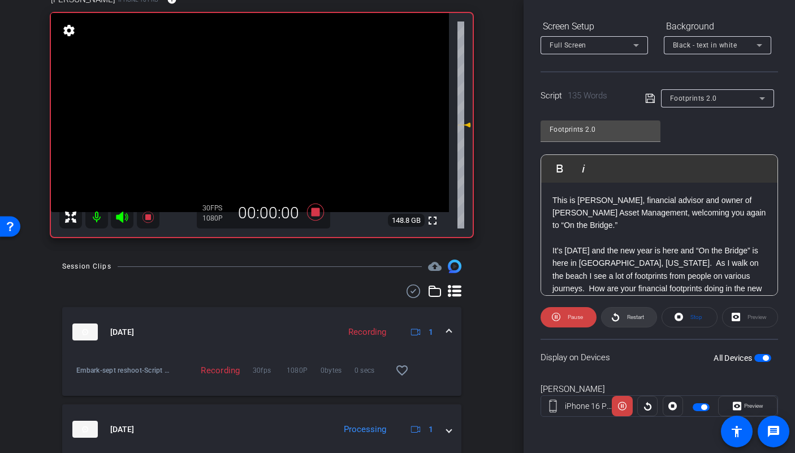
click at [629, 322] on span "Restart" at bounding box center [634, 317] width 20 height 16
click at [116, 213] on icon at bounding box center [122, 217] width 14 height 14
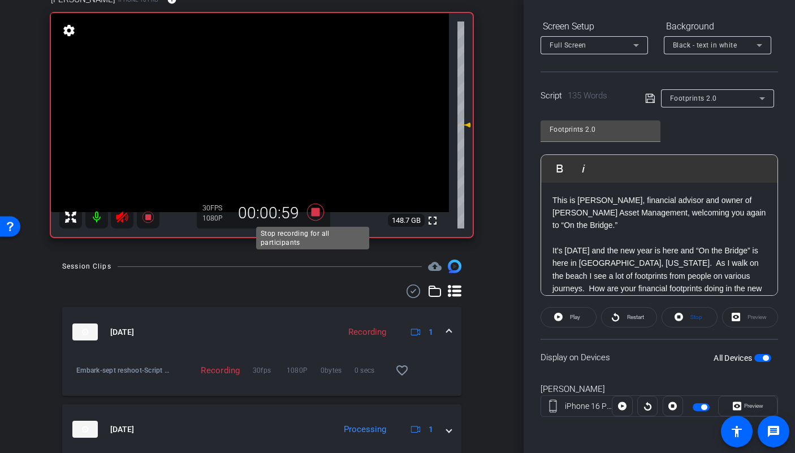
click at [314, 216] on icon at bounding box center [315, 212] width 27 height 20
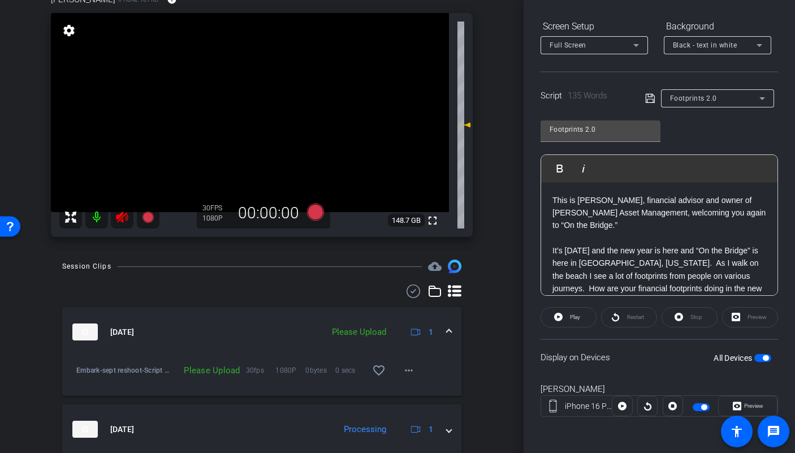
click at [122, 219] on icon at bounding box center [122, 217] width 12 height 11
click at [407, 366] on mat-icon "more_horiz" at bounding box center [409, 371] width 14 height 14
click at [411, 394] on span "Upload" at bounding box center [421, 394] width 45 height 14
click at [685, 102] on span "Footprints 2.0" at bounding box center [693, 98] width 47 height 8
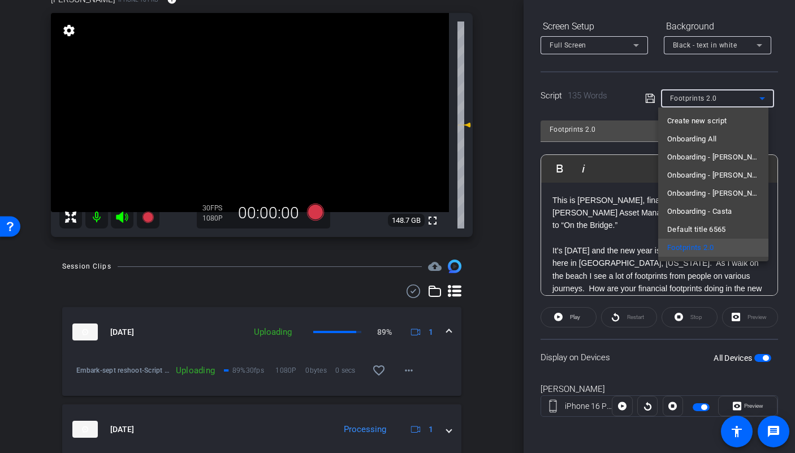
click at [616, 239] on div at bounding box center [397, 226] width 795 height 453
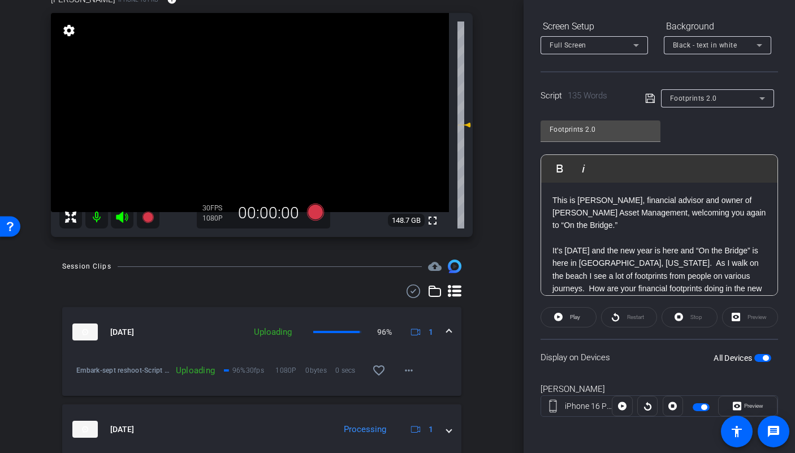
click at [719, 98] on div "Footprints 2.0" at bounding box center [714, 98] width 89 height 14
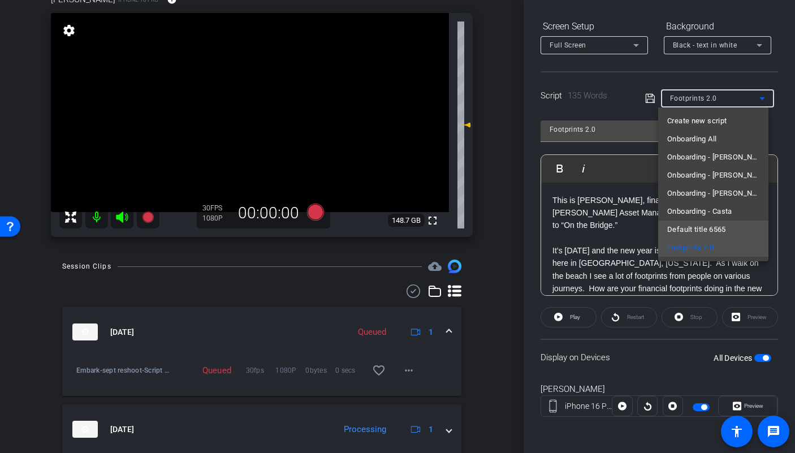
click at [701, 230] on span "Default title 6565" at bounding box center [696, 230] width 59 height 14
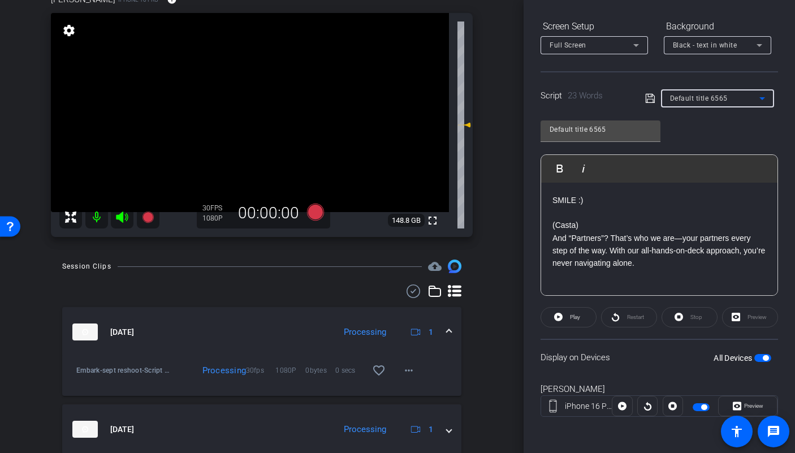
click at [606, 216] on p at bounding box center [660, 212] width 214 height 12
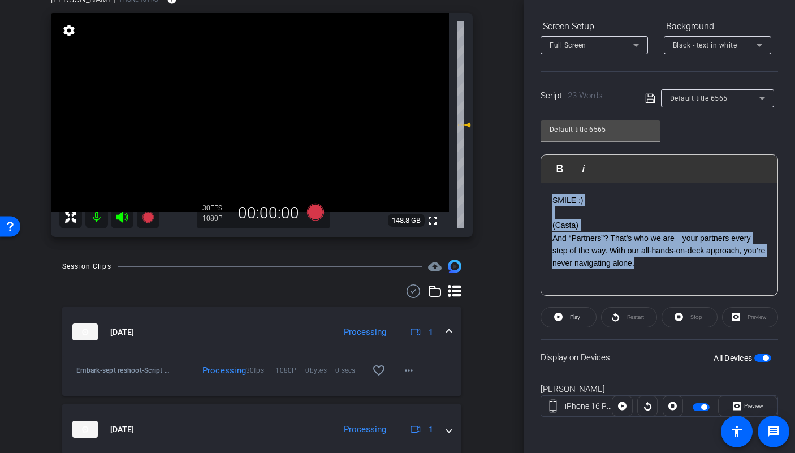
drag, startPoint x: 619, startPoint y: 260, endPoint x: 542, endPoint y: 196, distance: 99.6
click at [542, 196] on div "SMILE :) (Casta) And “Partners”? That’s who we are—your partners every step of …" at bounding box center [659, 239] width 236 height 113
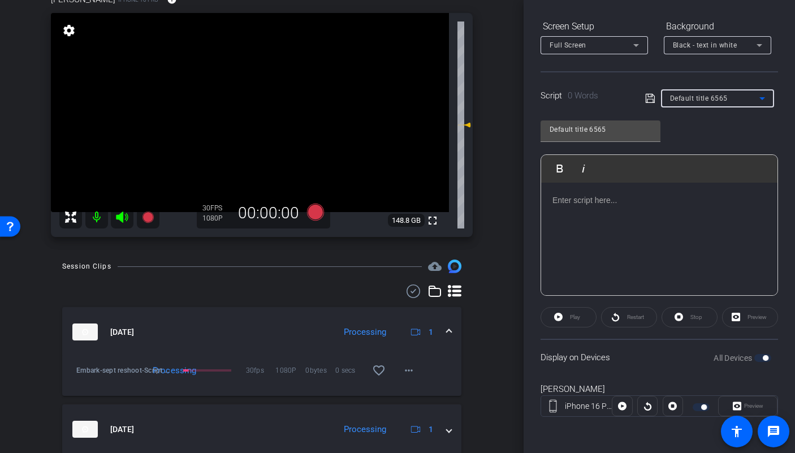
click at [694, 102] on span "Default title 6565" at bounding box center [699, 98] width 58 height 8
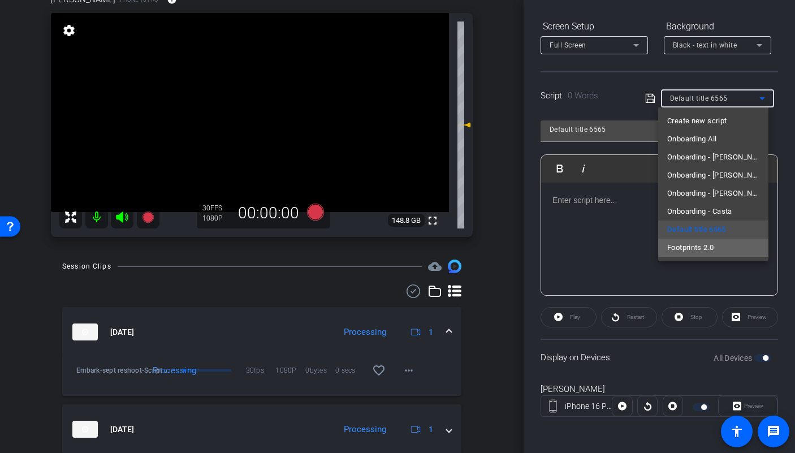
click at [695, 248] on span "Footprints 2.0" at bounding box center [690, 248] width 46 height 14
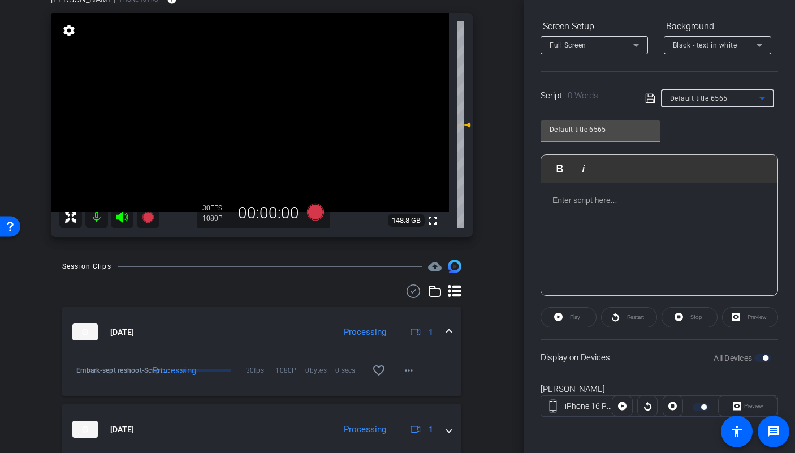
type input "Footprints 2.0"
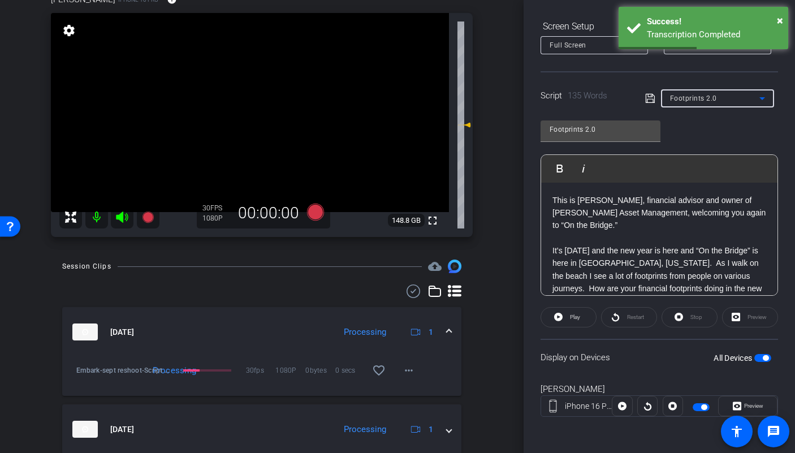
click at [553, 213] on p "This is Jim Claywell, financial advisor and owner of Claywell Asset Management,…" at bounding box center [660, 213] width 214 height 38
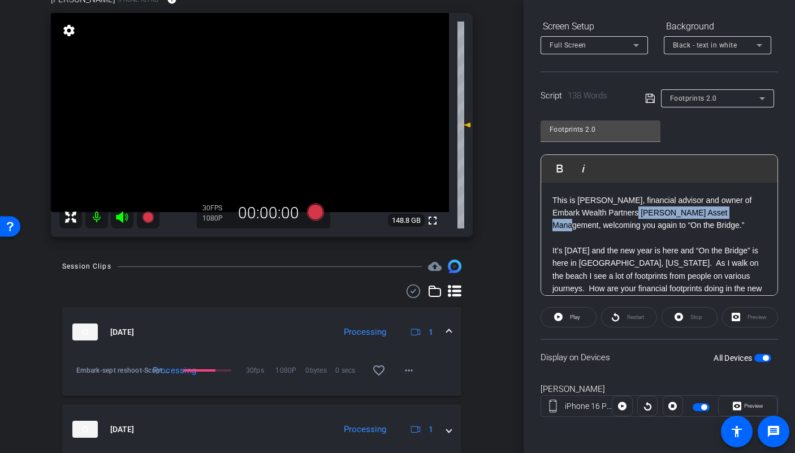
drag, startPoint x: 640, startPoint y: 214, endPoint x: 740, endPoint y: 216, distance: 100.1
click at [740, 216] on p "This is Jim Claywell, financial advisor and owner of Embark Wealth Partners Cla…" at bounding box center [660, 213] width 214 height 38
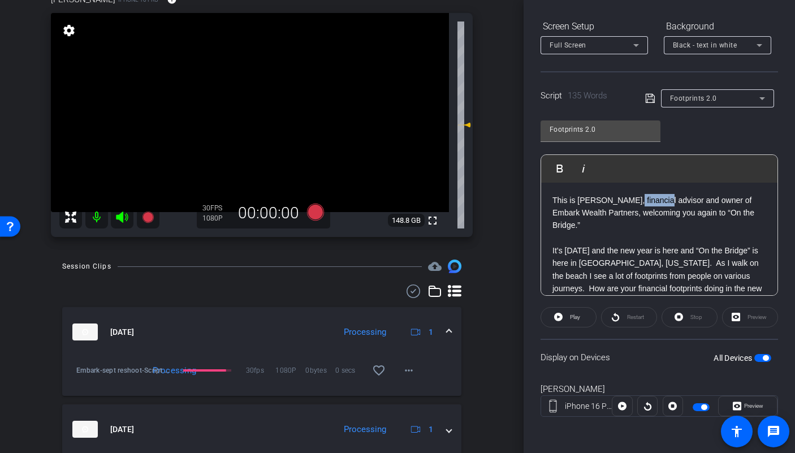
drag, startPoint x: 654, startPoint y: 200, endPoint x: 624, endPoint y: 202, distance: 30.1
click at [624, 202] on p "This is Jim Claywell, financial advisor and owner of Embark Wealth Partners, we…" at bounding box center [660, 213] width 214 height 38
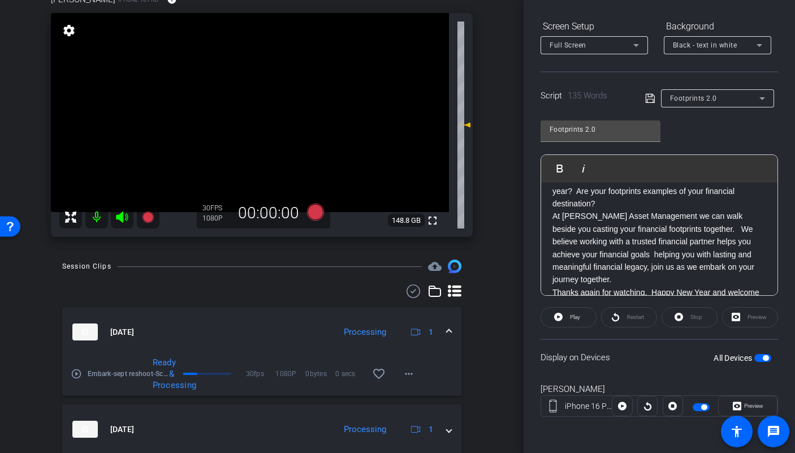
scroll to position [113, 0]
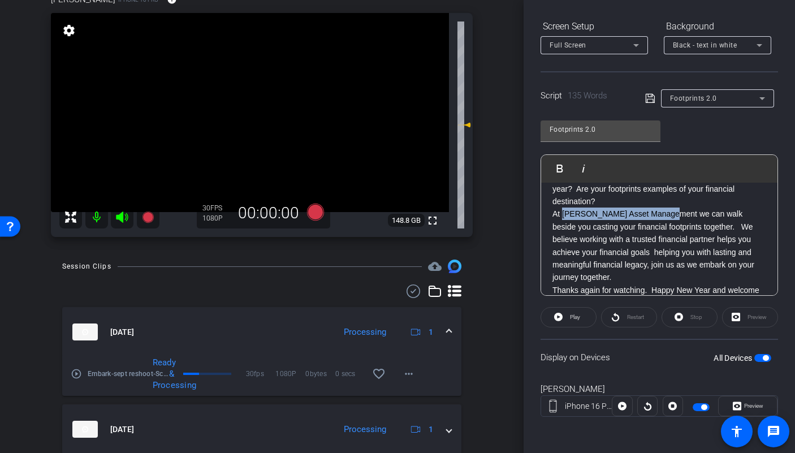
drag, startPoint x: 664, startPoint y: 215, endPoint x: 564, endPoint y: 218, distance: 100.7
click at [564, 218] on p "At Claywell Asset Management we can walk beside you casting your financial foot…" at bounding box center [660, 246] width 214 height 76
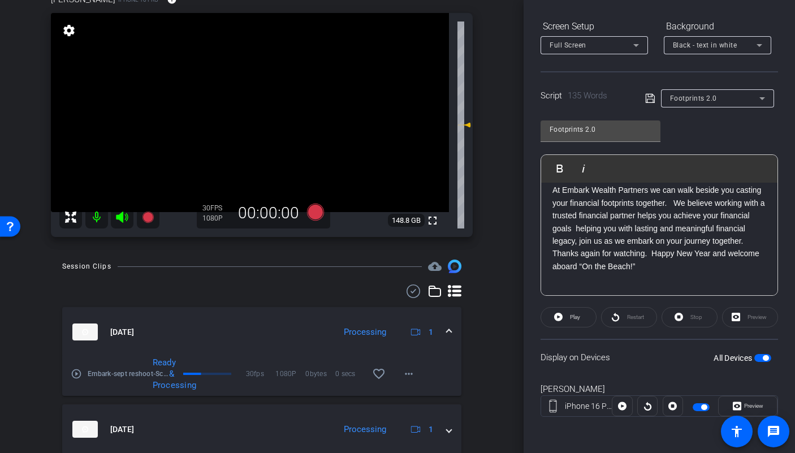
scroll to position [137, 0]
click at [754, 360] on span "button" at bounding box center [762, 358] width 17 height 8
click at [757, 359] on span "button" at bounding box center [762, 358] width 17 height 8
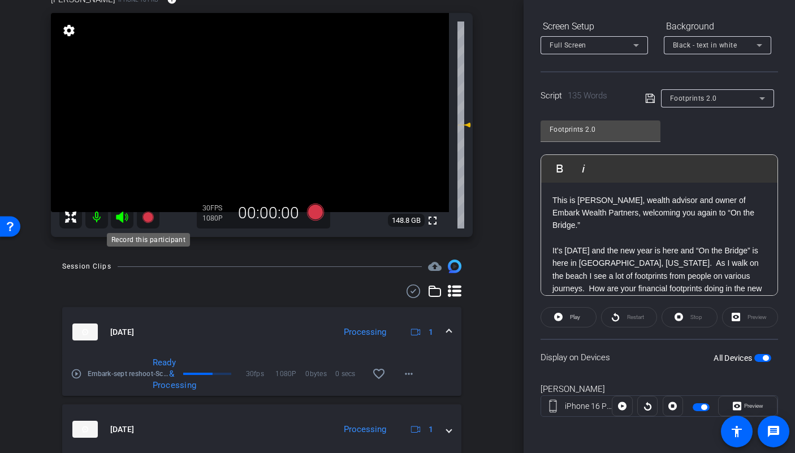
click at [151, 212] on icon at bounding box center [147, 217] width 11 height 11
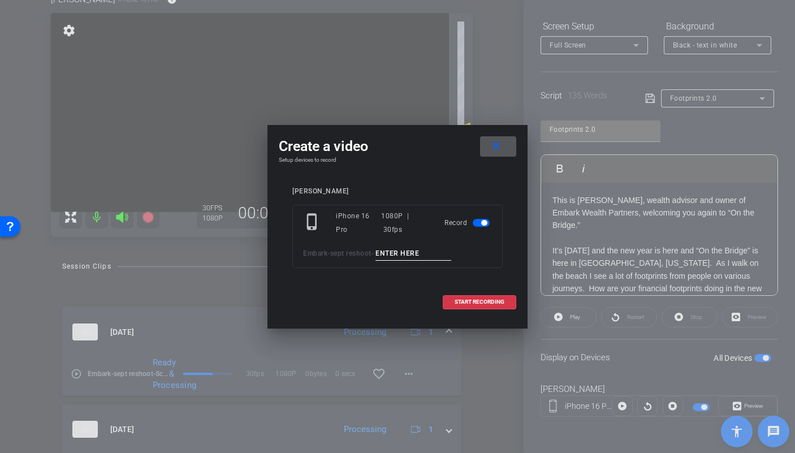
click at [399, 253] on input at bounding box center [414, 254] width 76 height 14
click at [490, 151] on mat-icon "close" at bounding box center [496, 146] width 14 height 14
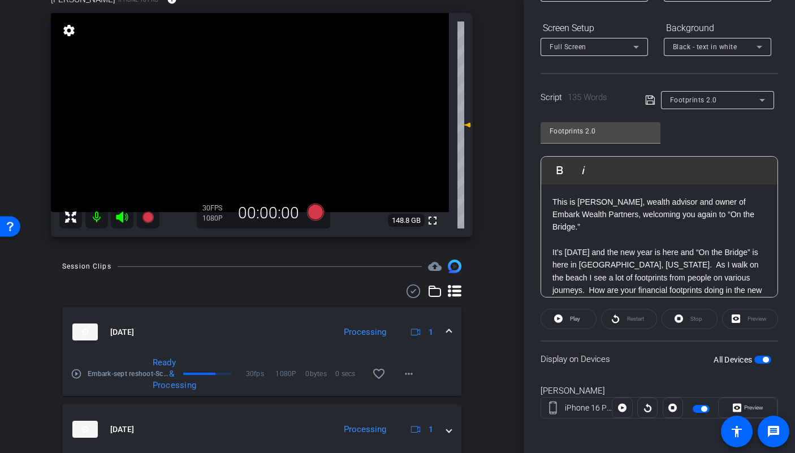
scroll to position [163, 0]
drag, startPoint x: 597, startPoint y: 228, endPoint x: 732, endPoint y: 217, distance: 135.1
click at [732, 217] on p "This is Jim Claywell, wealth advisor and owner of Embark Wealth Partners, welco…" at bounding box center [660, 215] width 214 height 38
drag, startPoint x: 719, startPoint y: 217, endPoint x: 698, endPoint y: 218, distance: 20.4
click at [698, 218] on p "This is Jim Claywell, wealth advisor and owner of Embark Wealth Partners, welco…" at bounding box center [660, 215] width 214 height 38
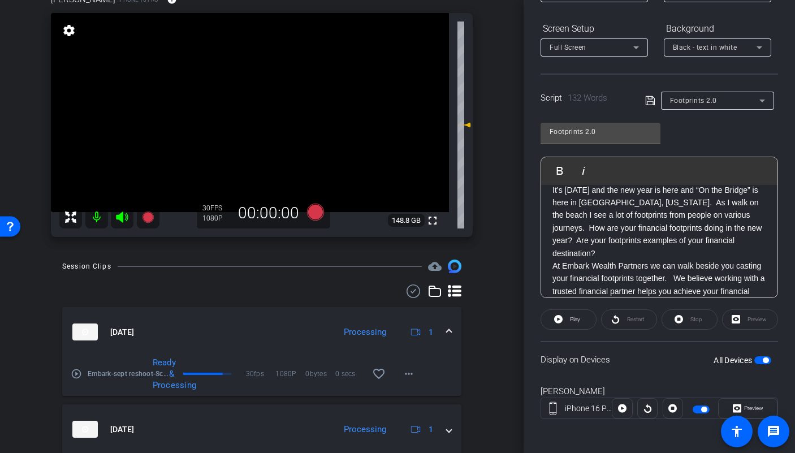
scroll to position [58, 0]
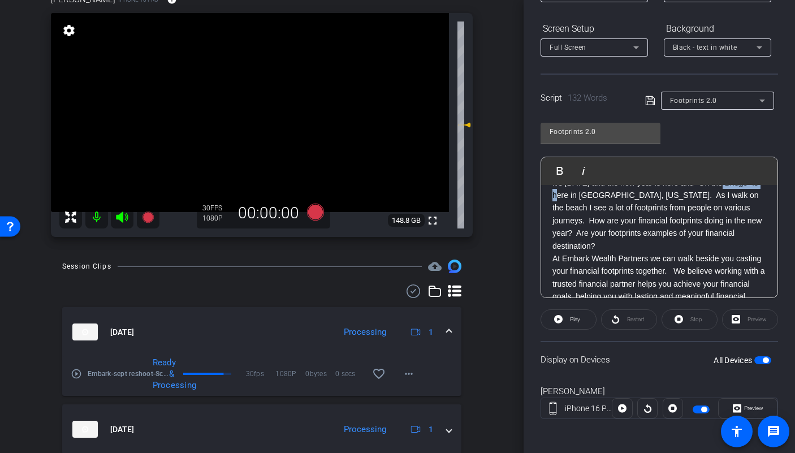
drag, startPoint x: 577, startPoint y: 208, endPoint x: 725, endPoint y: 195, distance: 148.7
click at [725, 195] on p "It’s January 2020 and the new year is here and “On the Bridge” is here in Naple…" at bounding box center [660, 214] width 214 height 76
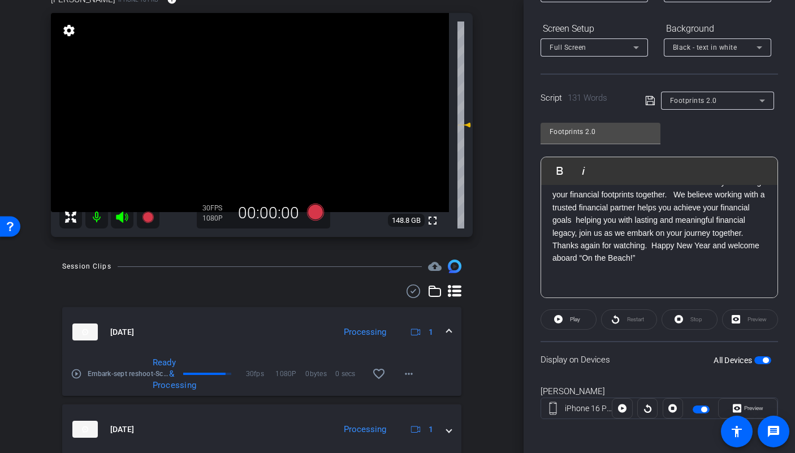
scroll to position [142, 0]
click at [754, 360] on span "button" at bounding box center [762, 360] width 17 height 8
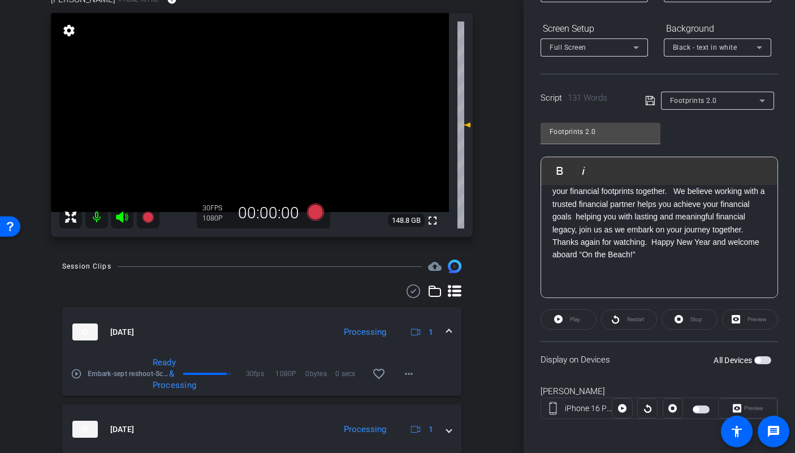
click at [762, 359] on span "button" at bounding box center [762, 360] width 17 height 8
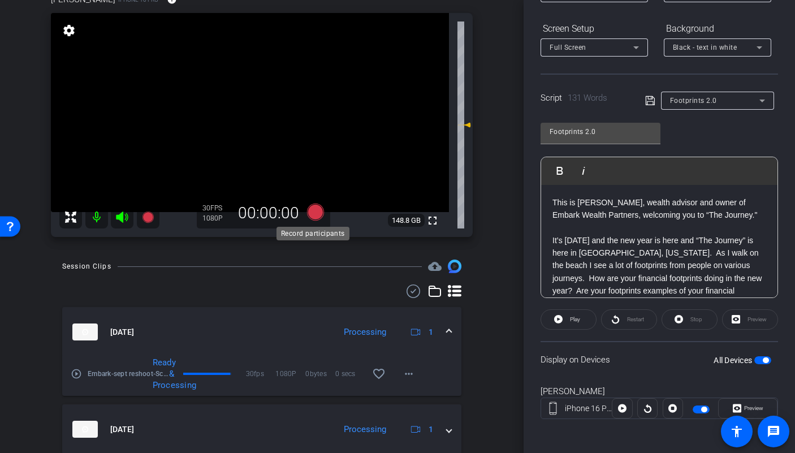
click at [310, 218] on icon at bounding box center [315, 212] width 17 height 17
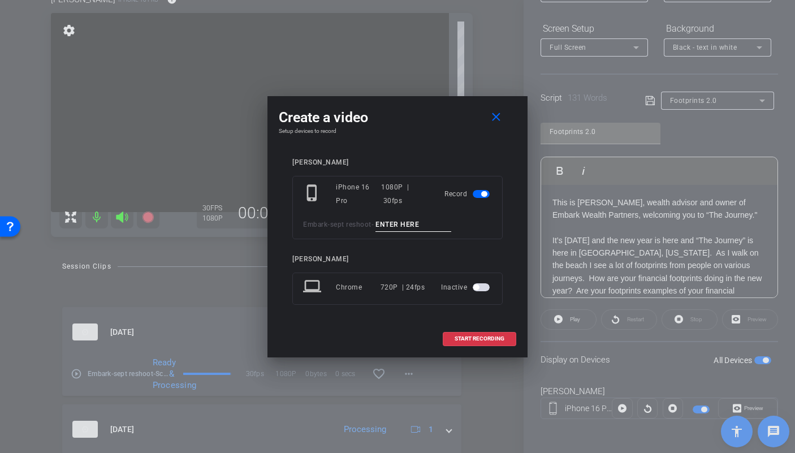
click at [398, 223] on input at bounding box center [414, 225] width 76 height 14
type input "Script 2 TA1"
click at [479, 339] on span "START RECORDING" at bounding box center [480, 339] width 50 height 6
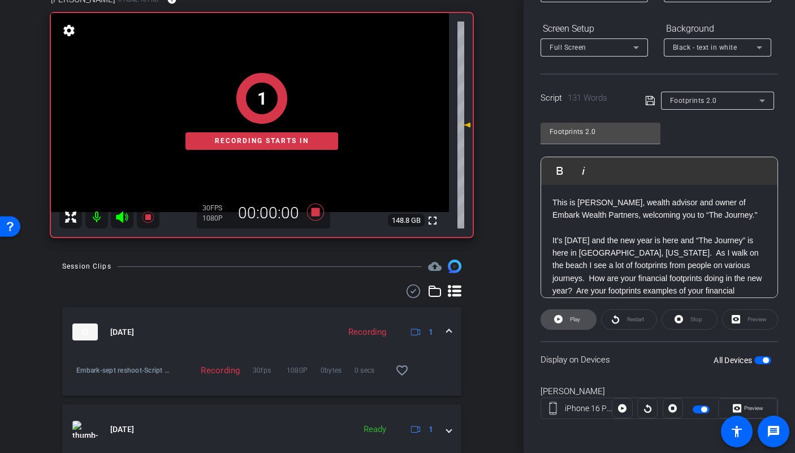
click at [575, 320] on span "Play" at bounding box center [575, 319] width 10 height 6
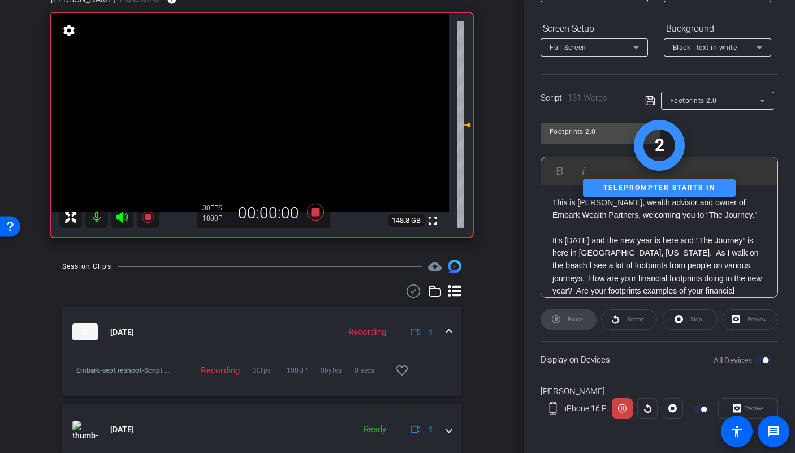
click at [123, 216] on icon at bounding box center [122, 217] width 12 height 11
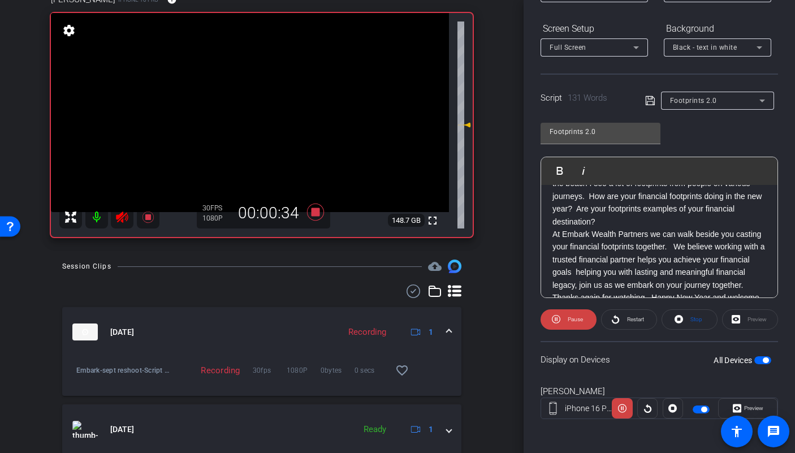
scroll to position [85, 0]
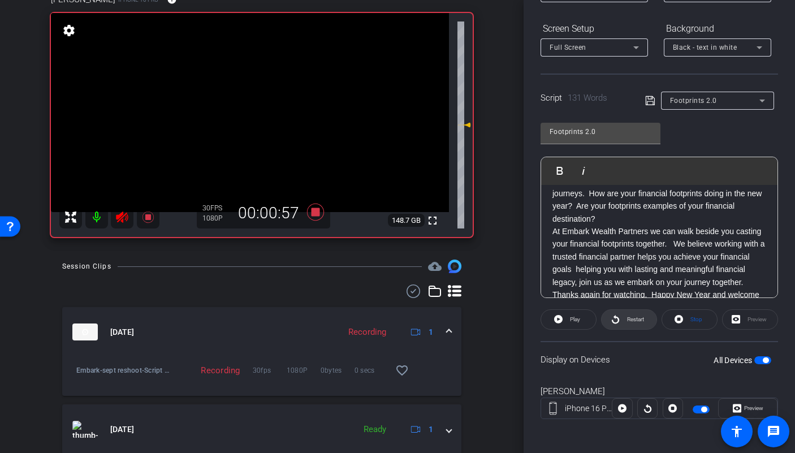
click at [624, 322] on span "Restart" at bounding box center [634, 320] width 20 height 16
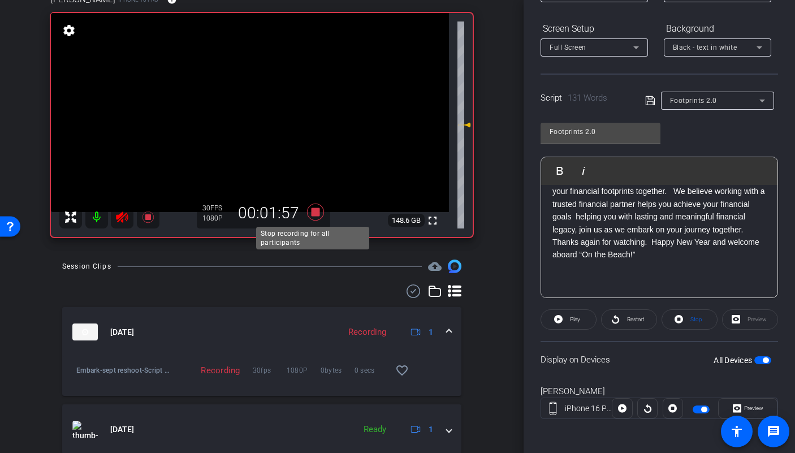
click at [306, 210] on icon at bounding box center [315, 212] width 27 height 20
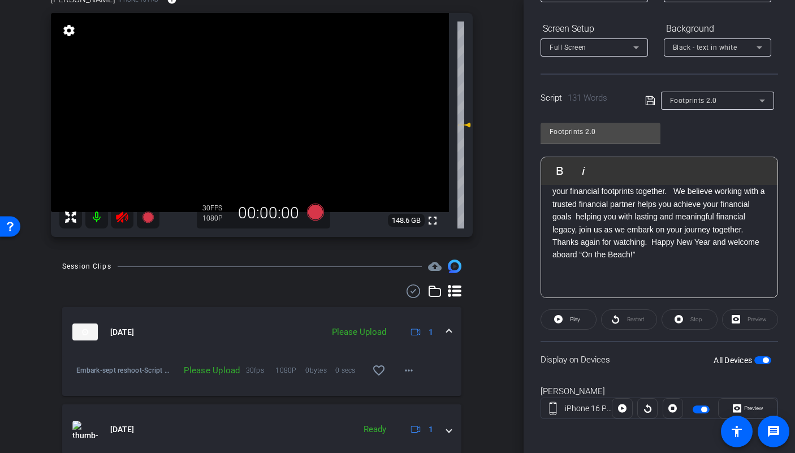
click at [119, 217] on icon at bounding box center [122, 217] width 12 height 11
click at [395, 373] on span at bounding box center [408, 370] width 27 height 27
click at [414, 386] on div "Upload Archive clip Delete clip" at bounding box center [421, 408] width 63 height 48
click at [395, 366] on span at bounding box center [408, 370] width 27 height 27
click at [405, 393] on span "Upload" at bounding box center [421, 394] width 45 height 14
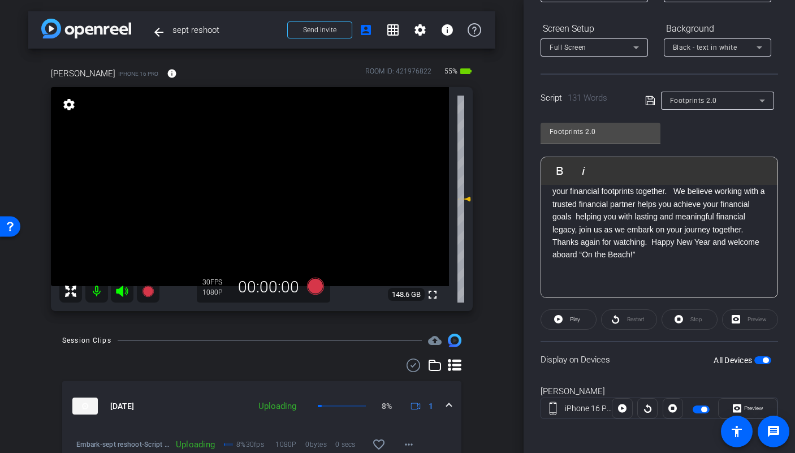
scroll to position [0, 0]
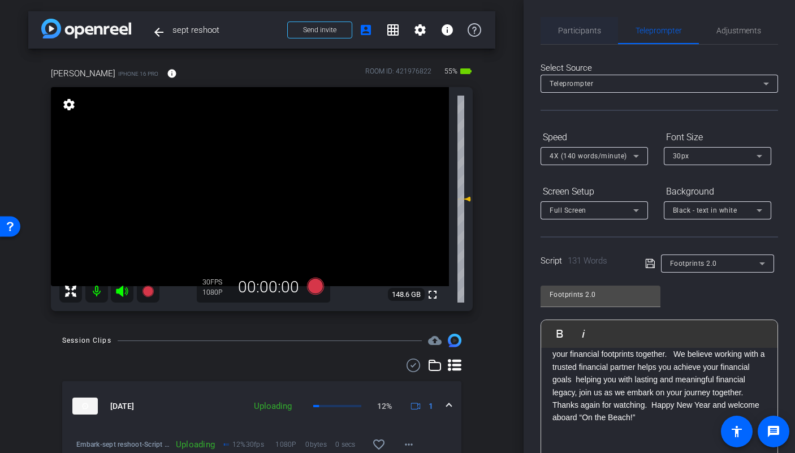
click at [583, 27] on span "Participants" at bounding box center [579, 31] width 43 height 8
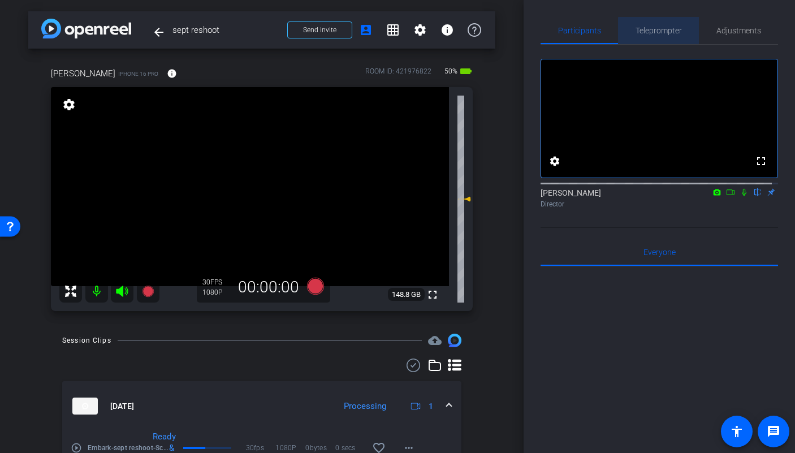
click at [664, 34] on span "Teleprompter" at bounding box center [659, 31] width 46 height 8
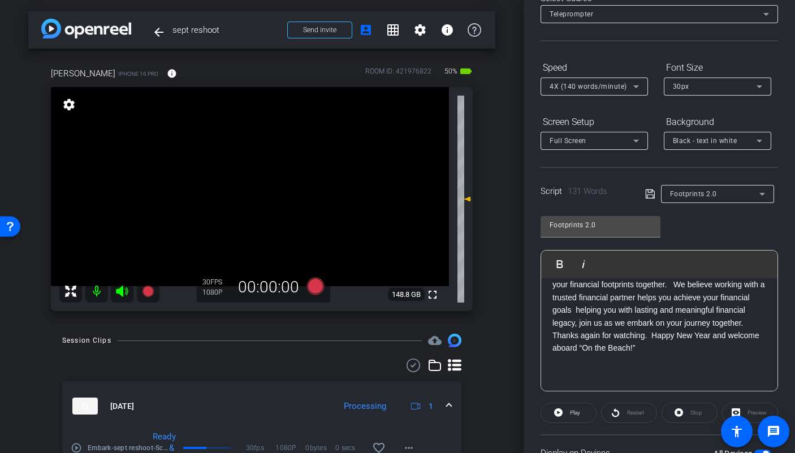
scroll to position [165, 0]
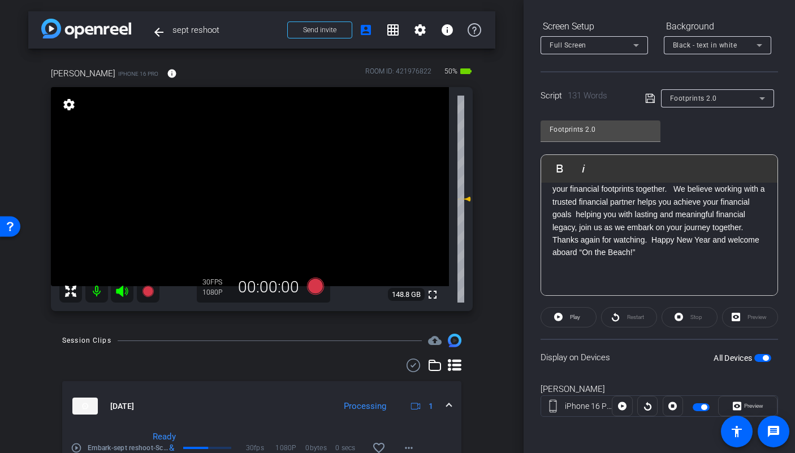
click at [756, 355] on span "button" at bounding box center [762, 358] width 17 height 8
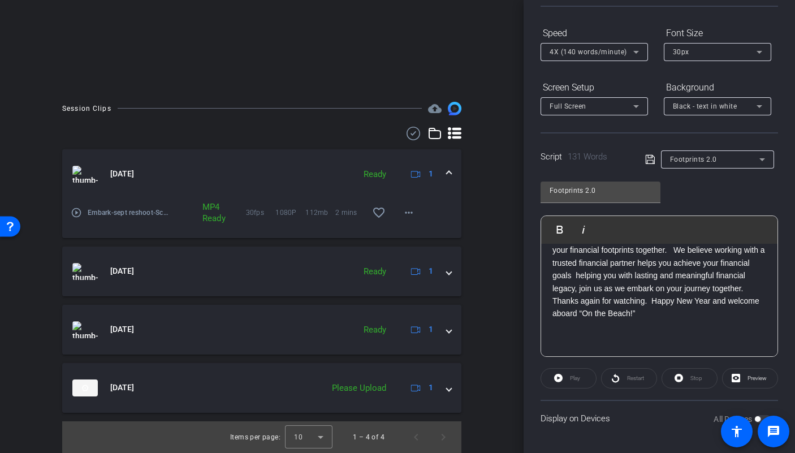
scroll to position [0, 0]
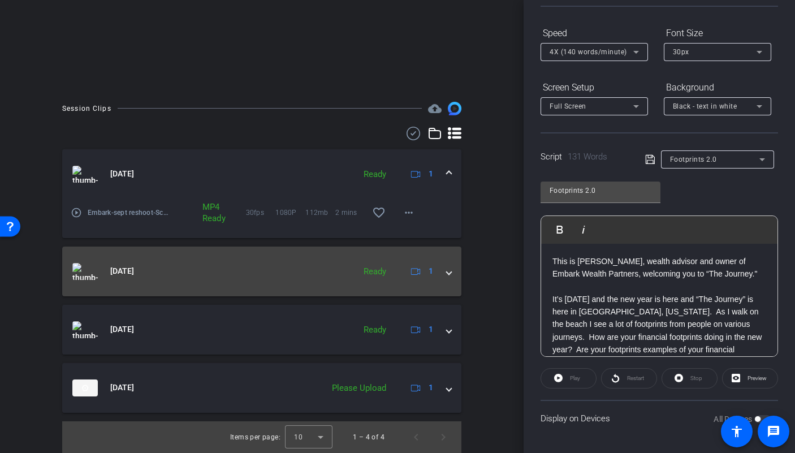
click at [447, 273] on span at bounding box center [449, 271] width 5 height 12
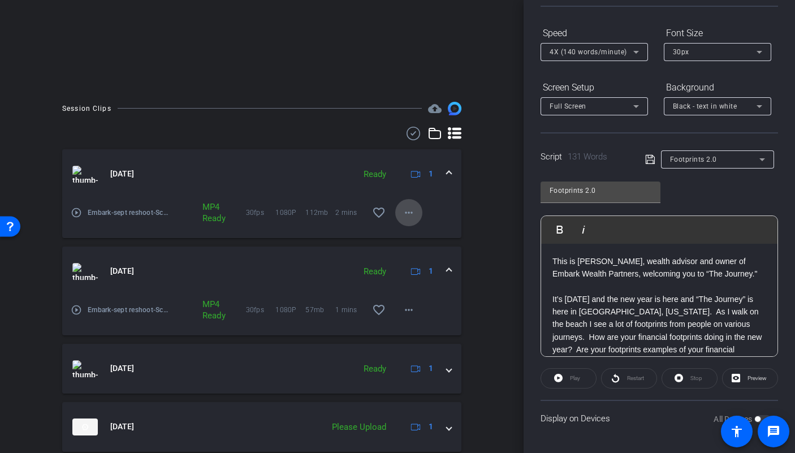
click at [404, 215] on mat-icon "more_horiz" at bounding box center [409, 213] width 14 height 14
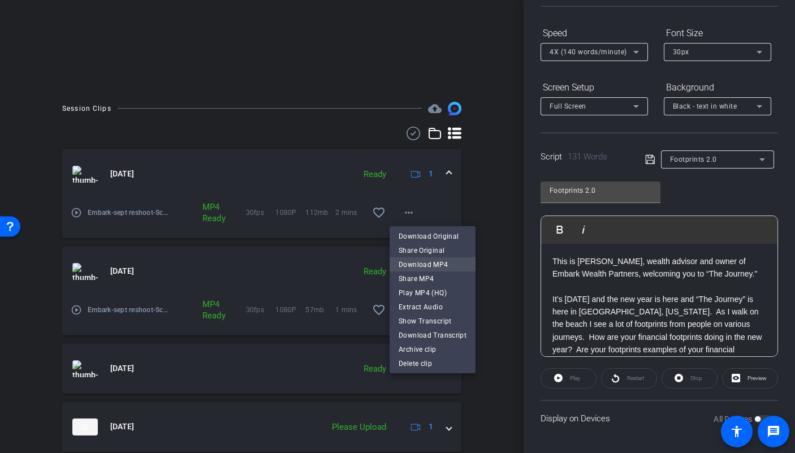
click at [423, 265] on span "Download MP4" at bounding box center [433, 265] width 68 height 14
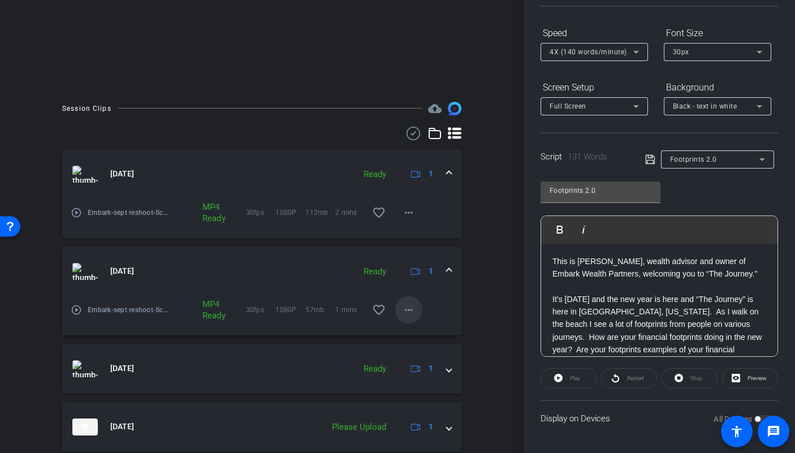
click at [405, 314] on mat-icon "more_horiz" at bounding box center [409, 310] width 14 height 14
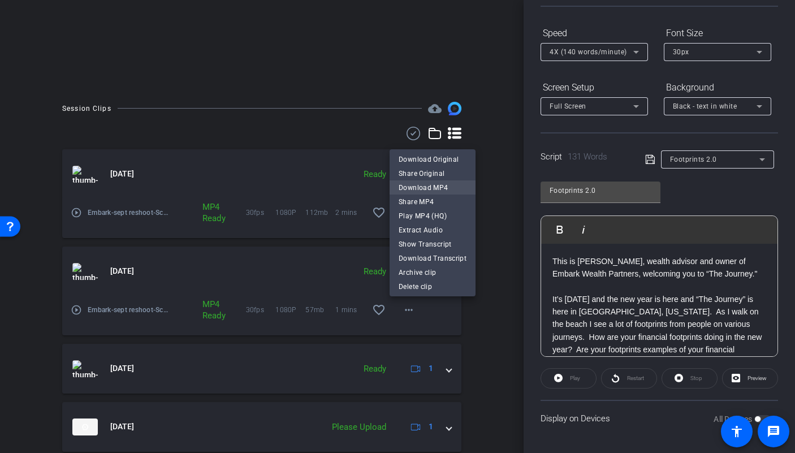
click at [420, 188] on span "Download MP4" at bounding box center [433, 188] width 68 height 14
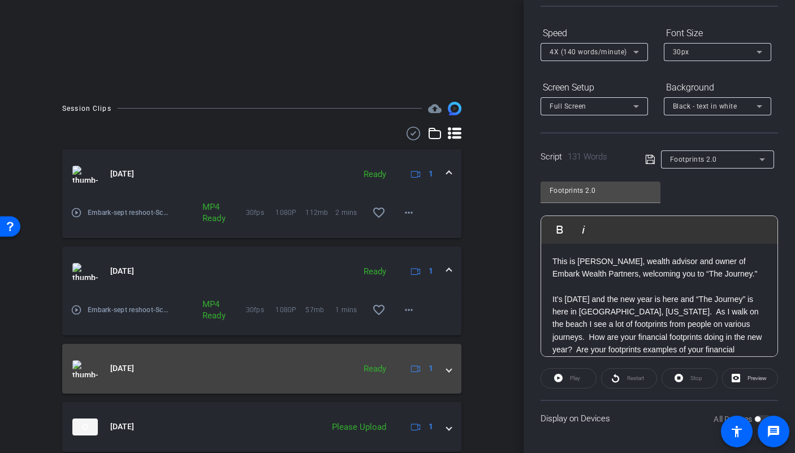
click at [447, 373] on span at bounding box center [449, 368] width 5 height 12
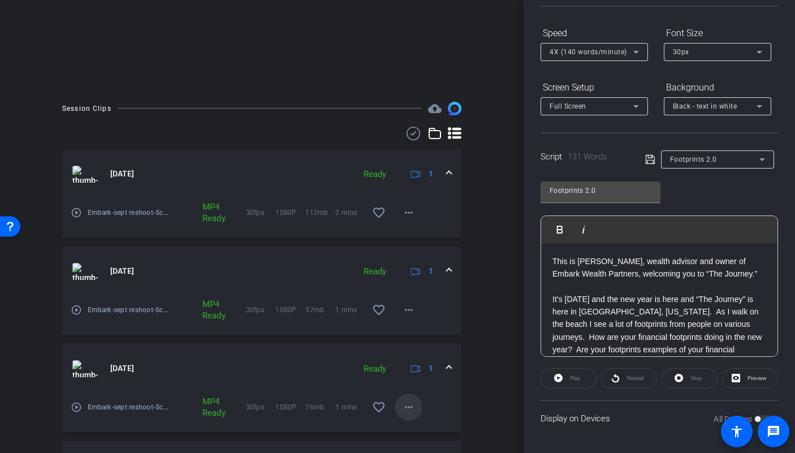
click at [404, 415] on span at bounding box center [408, 407] width 27 height 27
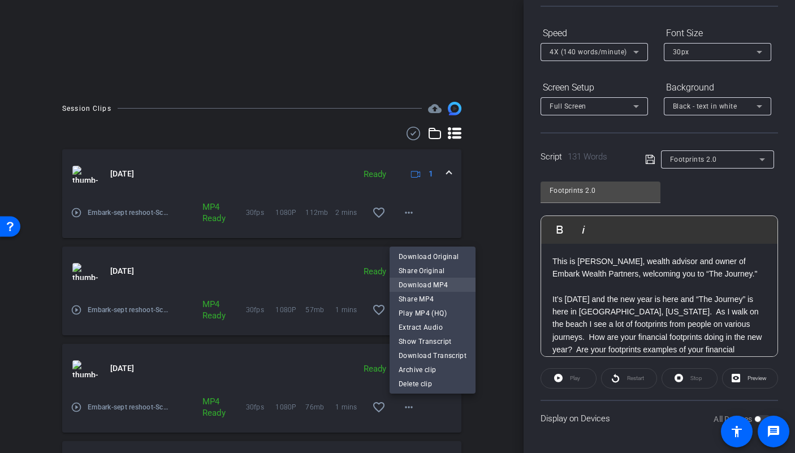
click at [416, 284] on span "Download MP4" at bounding box center [433, 285] width 68 height 14
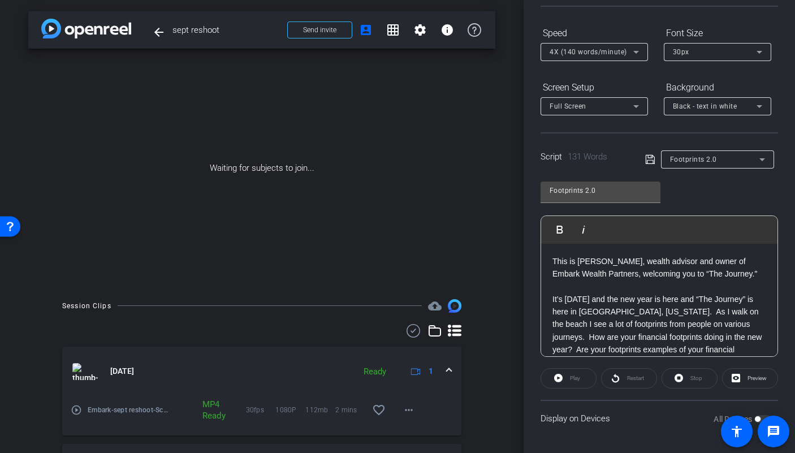
scroll to position [104, 0]
